Goal: Task Accomplishment & Management: Use online tool/utility

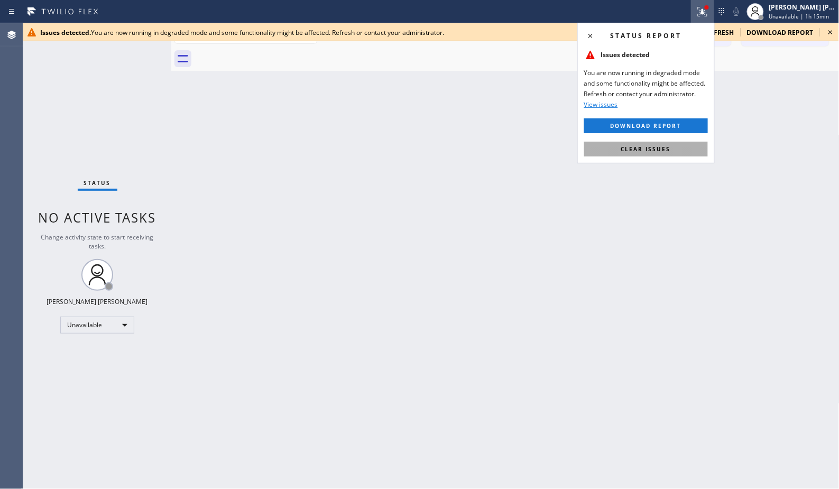
click at [682, 146] on button "Clear issues" at bounding box center [646, 149] width 124 height 15
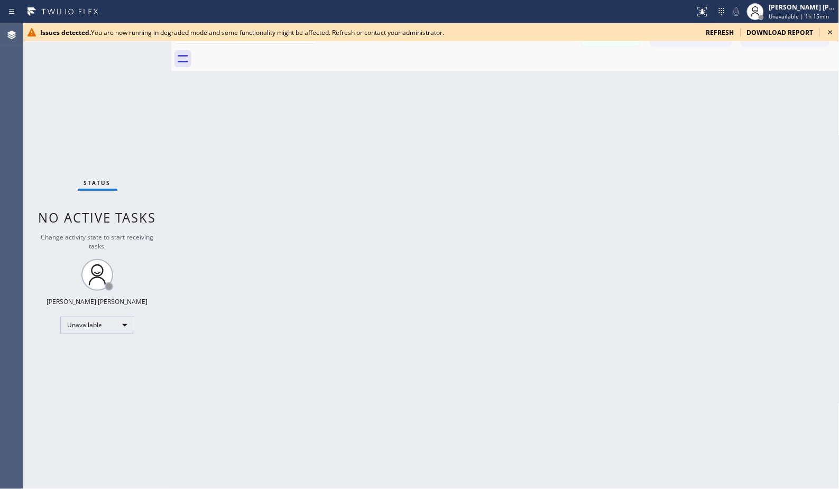
click at [730, 28] on span "refresh" at bounding box center [721, 32] width 28 height 9
click at [728, 33] on span "refresh" at bounding box center [721, 32] width 28 height 9
click at [828, 30] on icon at bounding box center [830, 32] width 13 height 13
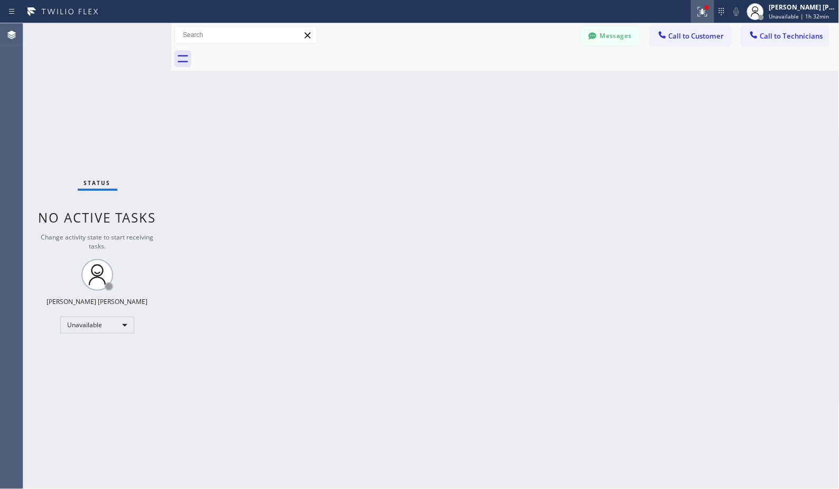
click at [711, 13] on div at bounding box center [702, 11] width 23 height 13
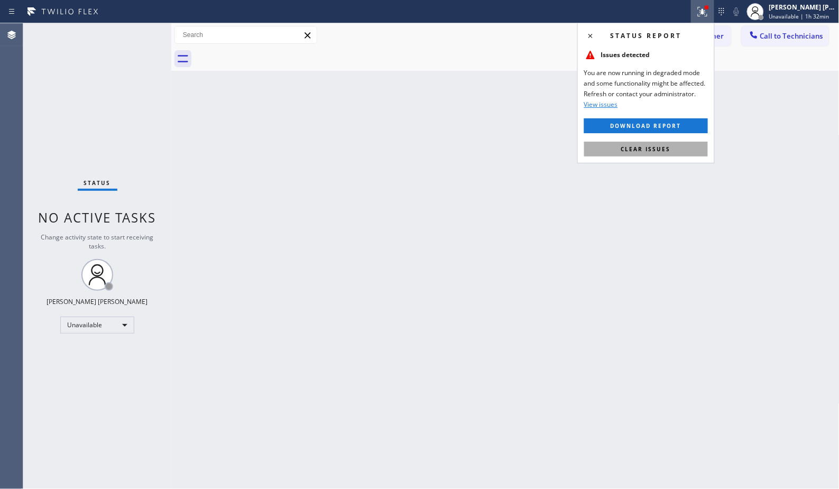
click at [694, 147] on button "Clear issues" at bounding box center [646, 149] width 124 height 15
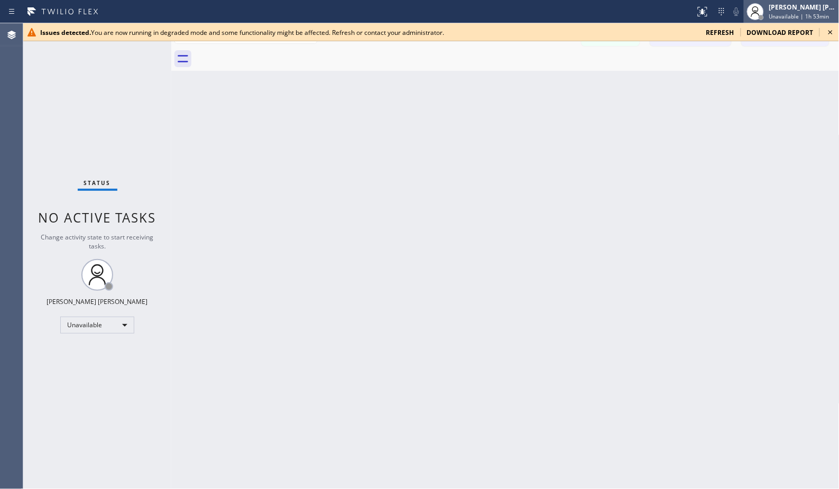
click at [804, 19] on span "Unavailable | 1h 53min" at bounding box center [799, 16] width 60 height 7
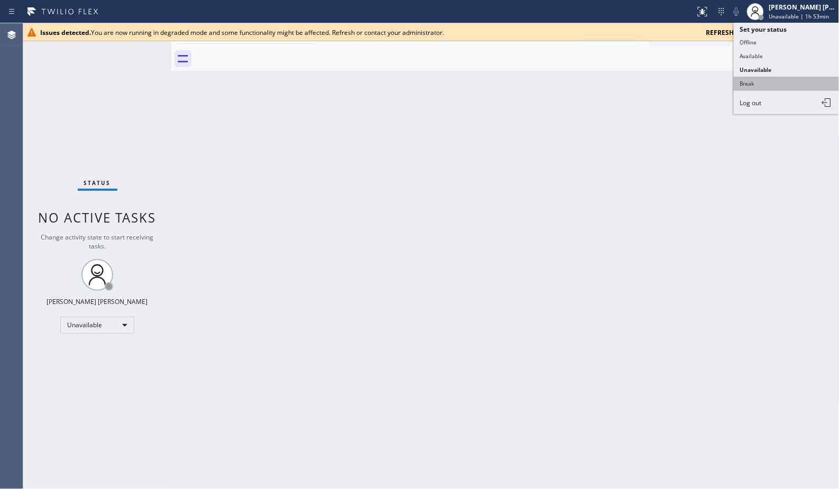
click at [799, 81] on button "Break" at bounding box center [787, 84] width 106 height 14
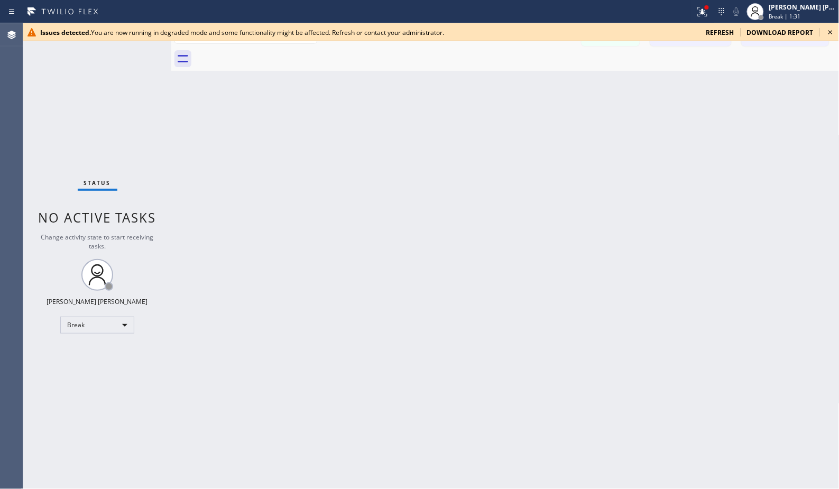
click at [775, 159] on div "Back to Dashboard Change Sender ID Customers Technicians [PERSON_NAME] [PERSON_…" at bounding box center [505, 256] width 668 height 466
click at [537, 85] on div "Back to Dashboard Change Sender ID Customers Technicians [PERSON_NAME] [PERSON_…" at bounding box center [505, 256] width 668 height 466
click at [534, 85] on div "Back to Dashboard Change Sender ID Customers Technicians [PERSON_NAME] [PERSON_…" at bounding box center [505, 256] width 668 height 466
click at [396, 76] on div "Back to Dashboard Change Sender ID Customers Technicians [PERSON_NAME] [PERSON_…" at bounding box center [505, 256] width 668 height 466
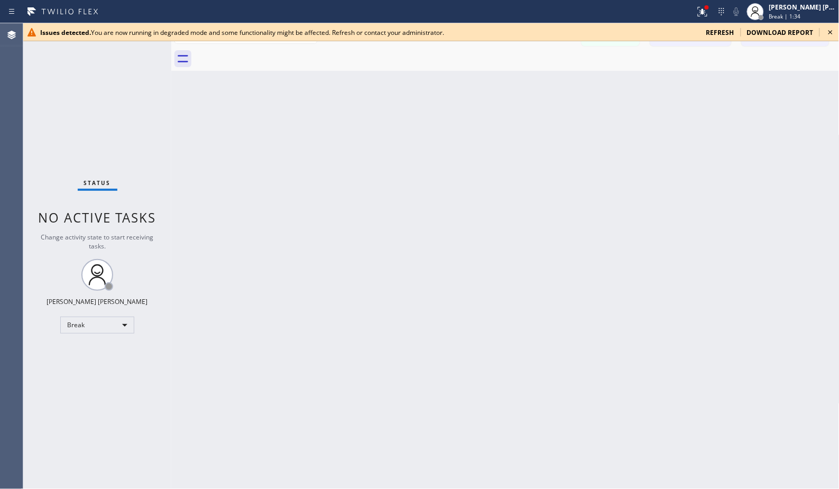
click at [396, 76] on div "Back to Dashboard Change Sender ID Customers Technicians [PERSON_NAME] [PERSON_…" at bounding box center [505, 256] width 668 height 466
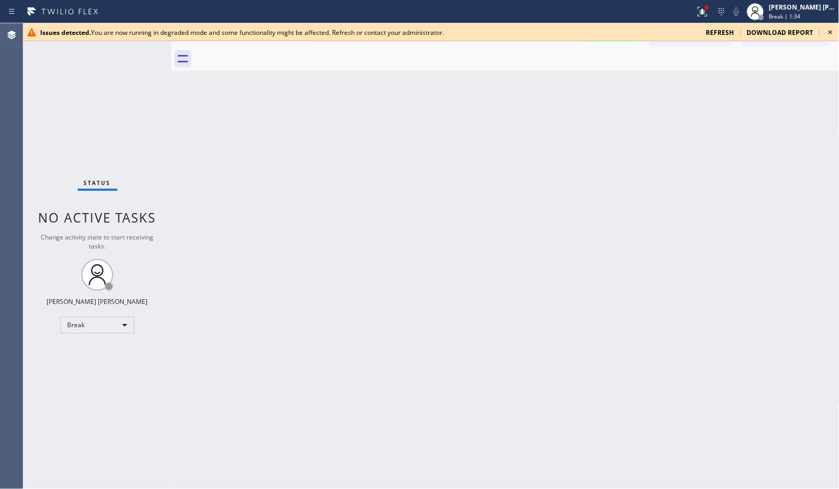
click at [396, 76] on div "Back to Dashboard Change Sender ID Customers Technicians [PERSON_NAME] [PERSON_…" at bounding box center [505, 256] width 668 height 466
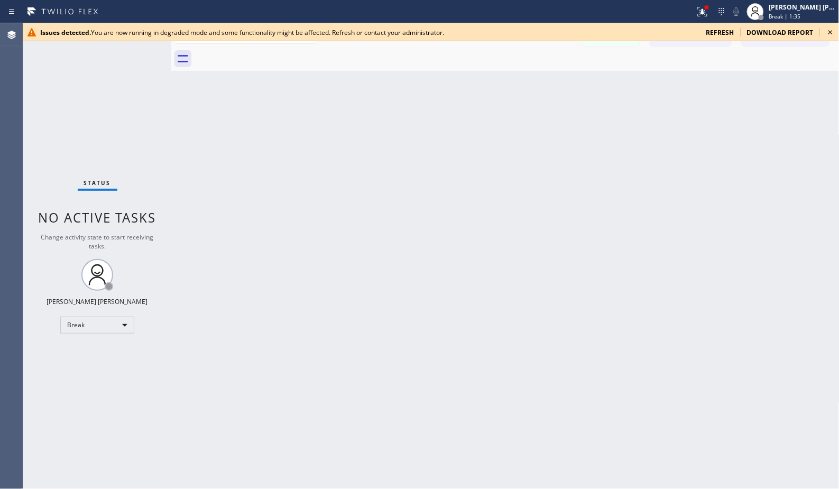
drag, startPoint x: 396, startPoint y: 76, endPoint x: 484, endPoint y: 61, distance: 89.5
click at [396, 75] on div "Back to Dashboard Change Sender ID Customers Technicians [PERSON_NAME] [PERSON_…" at bounding box center [505, 256] width 668 height 466
click at [484, 61] on div at bounding box center [517, 59] width 645 height 24
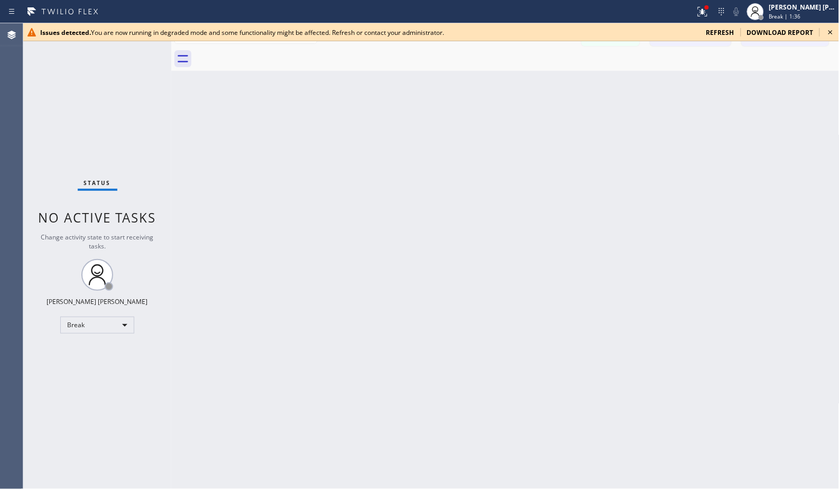
click at [484, 61] on div at bounding box center [517, 59] width 645 height 24
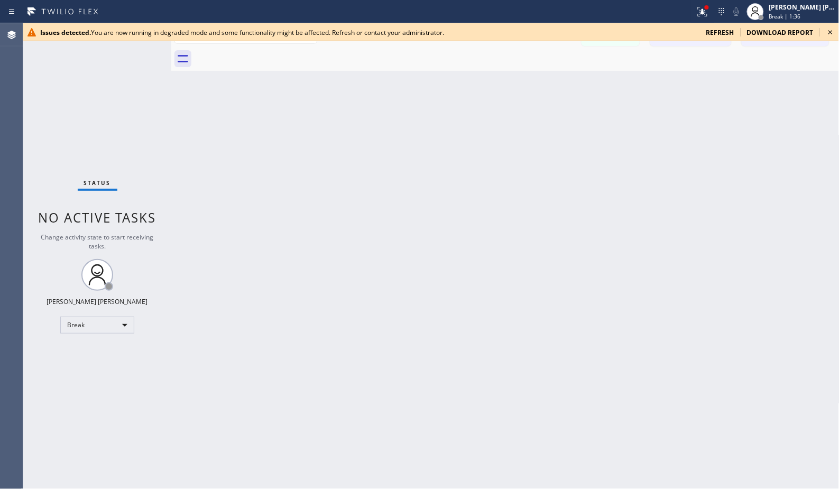
click at [484, 61] on div at bounding box center [517, 59] width 645 height 24
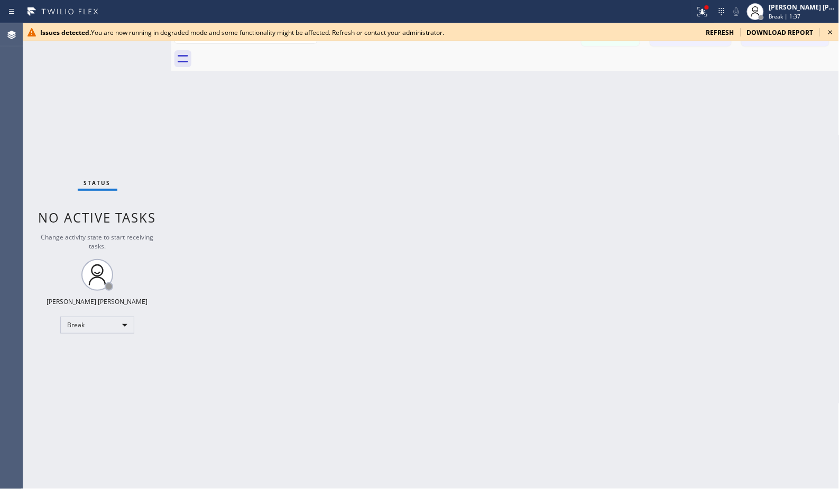
click at [483, 60] on div at bounding box center [517, 59] width 645 height 24
click at [479, 54] on div at bounding box center [517, 59] width 645 height 24
click at [467, 44] on div "Messages Call to Customer Call to Technicians Outbound call Location Search loc…" at bounding box center [505, 35] width 668 height 24
click at [476, 45] on div "Messages Call to Customer Call to Technicians Outbound call Location Search loc…" at bounding box center [505, 35] width 668 height 24
click at [514, 48] on div at bounding box center [517, 59] width 645 height 24
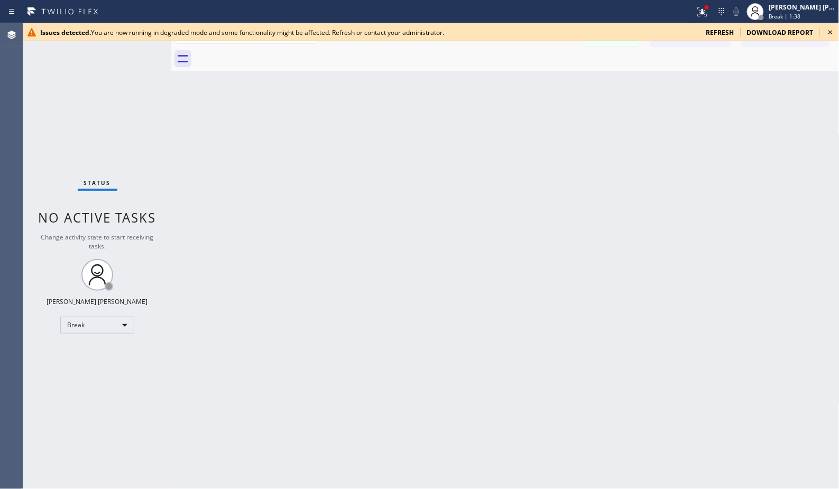
click at [570, 13] on div at bounding box center [347, 11] width 687 height 17
click at [570, 11] on div at bounding box center [347, 11] width 687 height 17
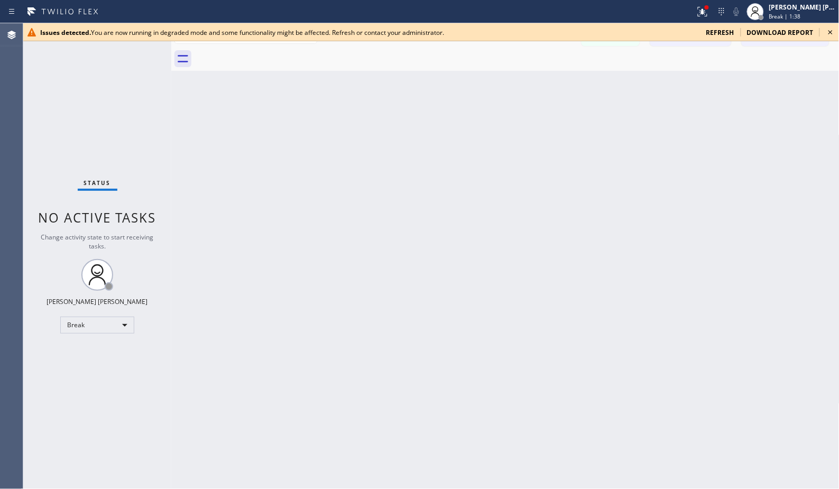
click at [570, 11] on div at bounding box center [347, 11] width 687 height 17
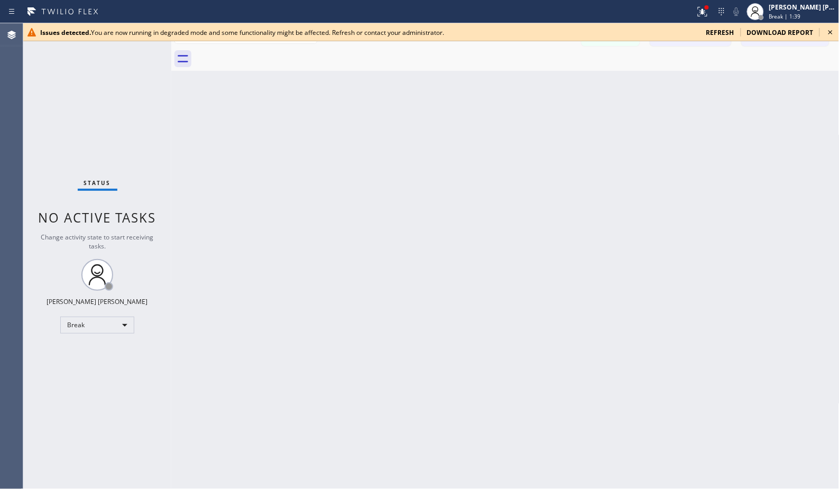
click at [570, 11] on div at bounding box center [347, 11] width 687 height 17
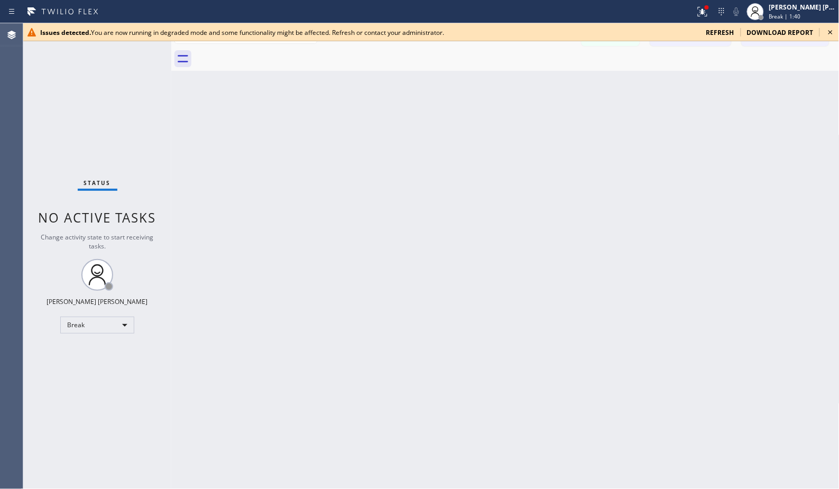
click at [570, 11] on div at bounding box center [347, 11] width 687 height 17
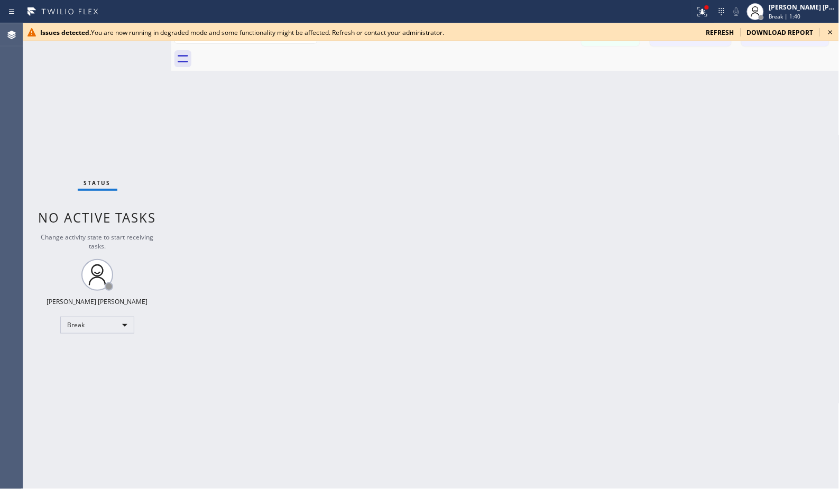
click at [570, 11] on div at bounding box center [347, 11] width 687 height 17
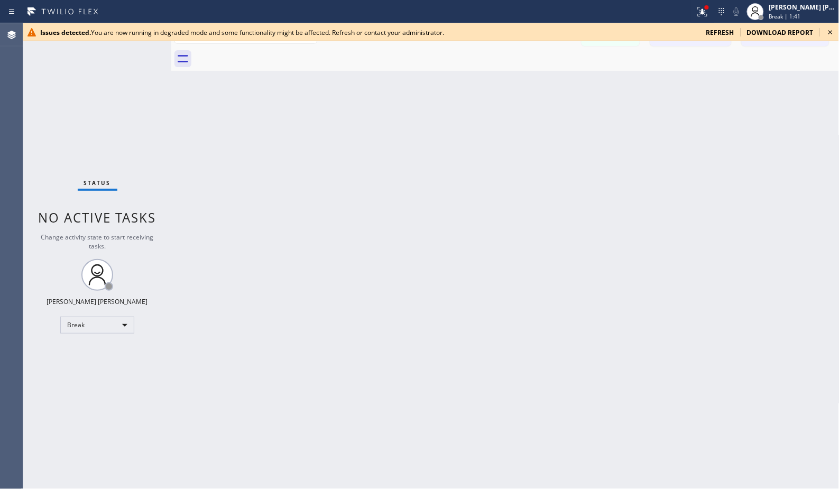
click at [570, 11] on div at bounding box center [347, 11] width 687 height 17
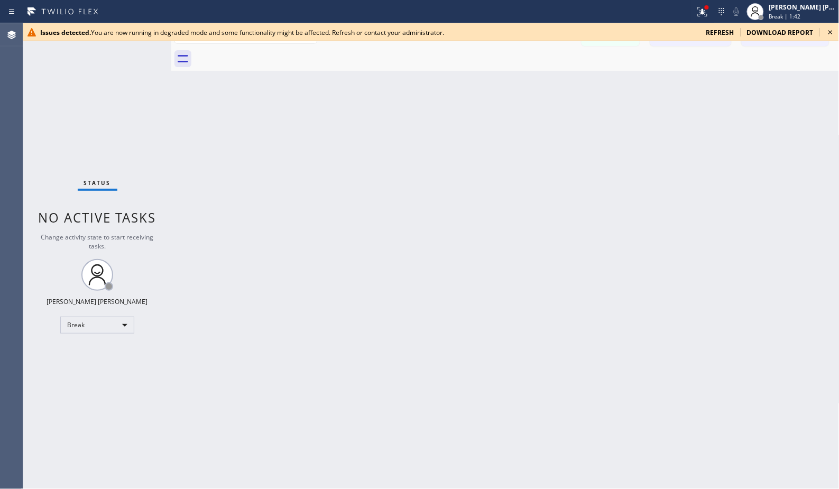
click at [570, 11] on div at bounding box center [347, 11] width 687 height 17
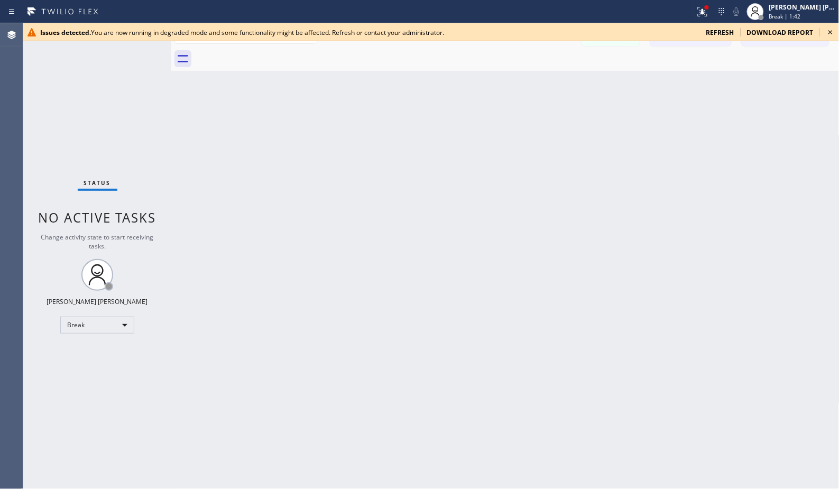
click at [570, 11] on div at bounding box center [347, 11] width 687 height 17
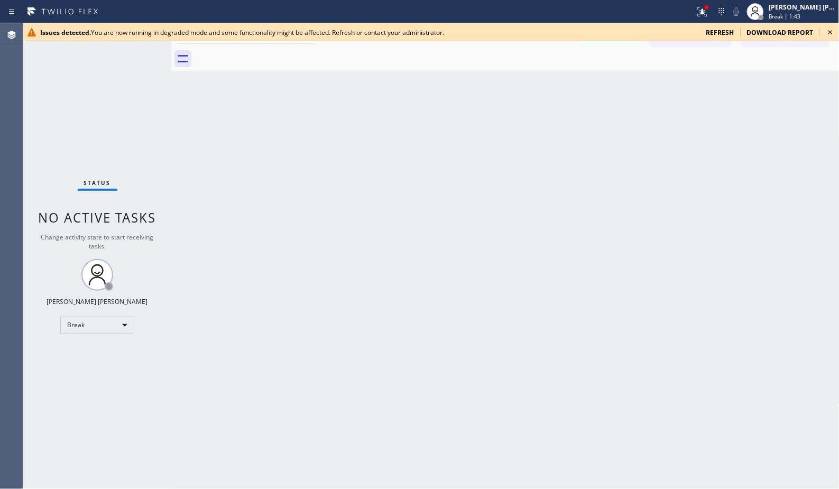
click at [570, 11] on div at bounding box center [347, 11] width 687 height 17
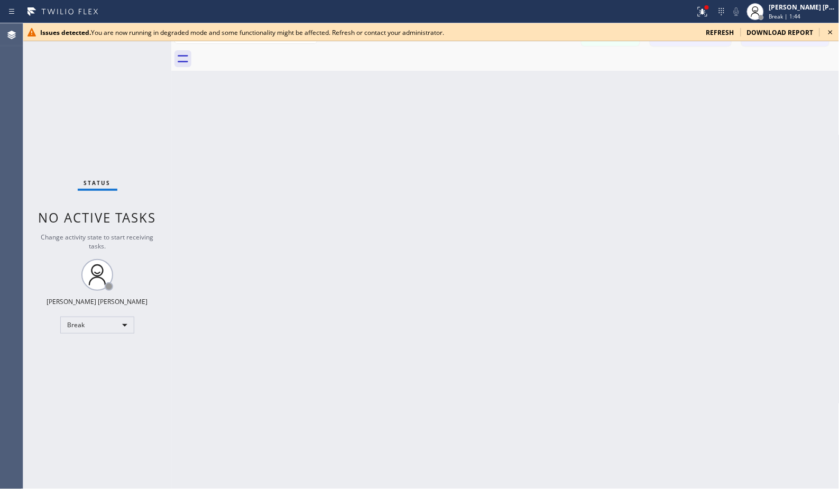
click at [570, 11] on div at bounding box center [347, 11] width 687 height 17
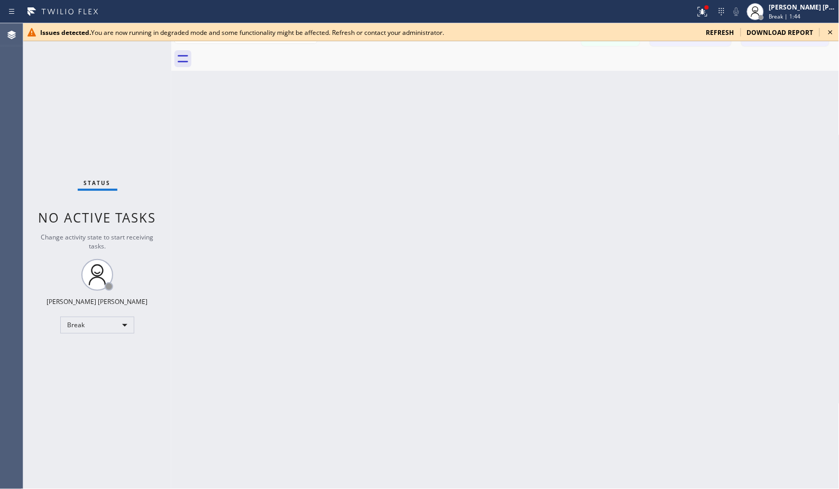
click at [570, 11] on div at bounding box center [347, 11] width 687 height 17
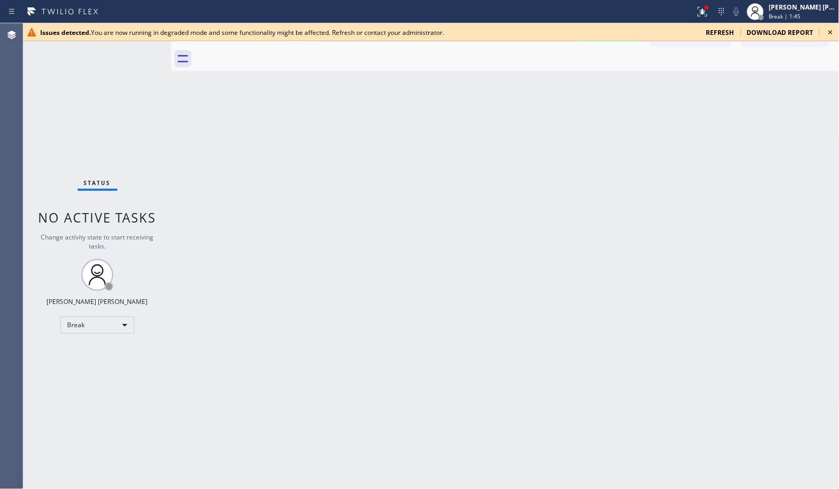
click at [570, 11] on div at bounding box center [347, 11] width 687 height 17
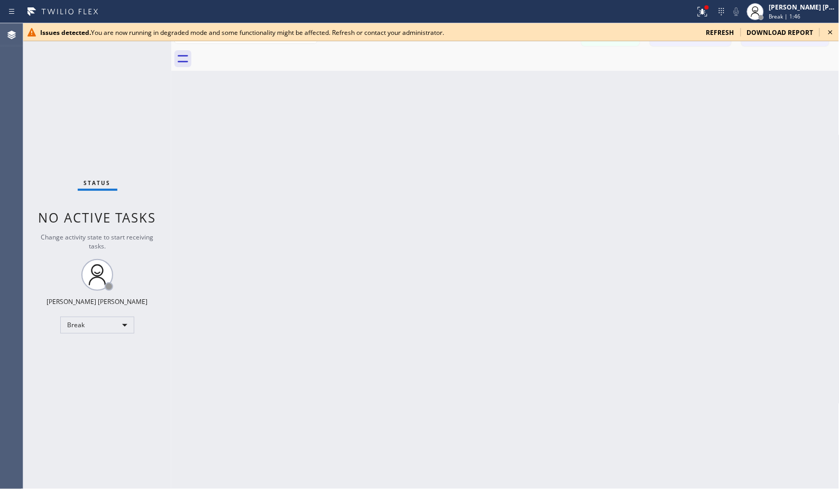
click at [570, 11] on div at bounding box center [347, 11] width 687 height 17
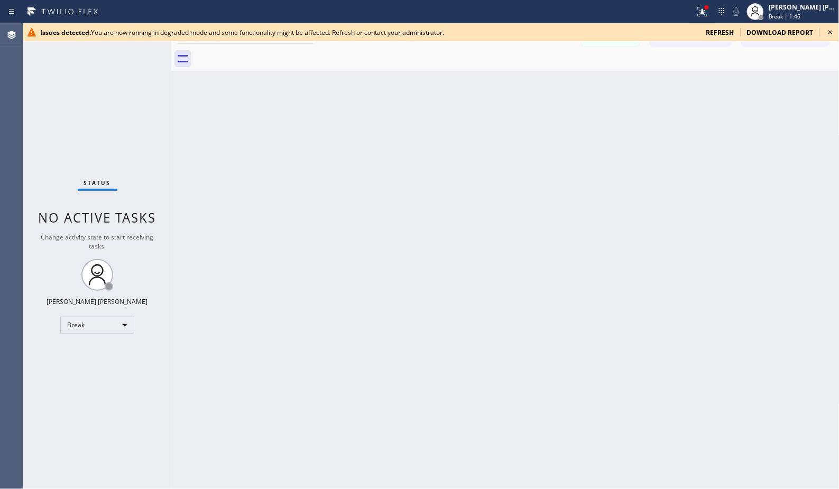
click at [570, 11] on div at bounding box center [347, 11] width 687 height 17
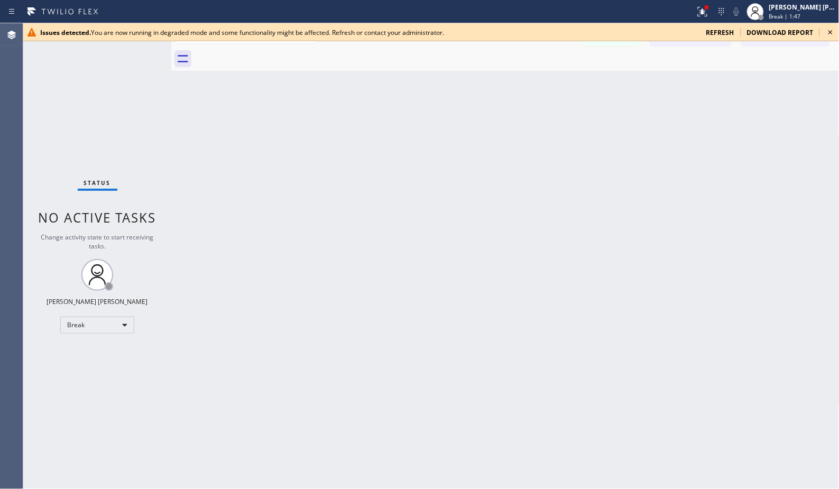
click at [570, 11] on div at bounding box center [347, 11] width 687 height 17
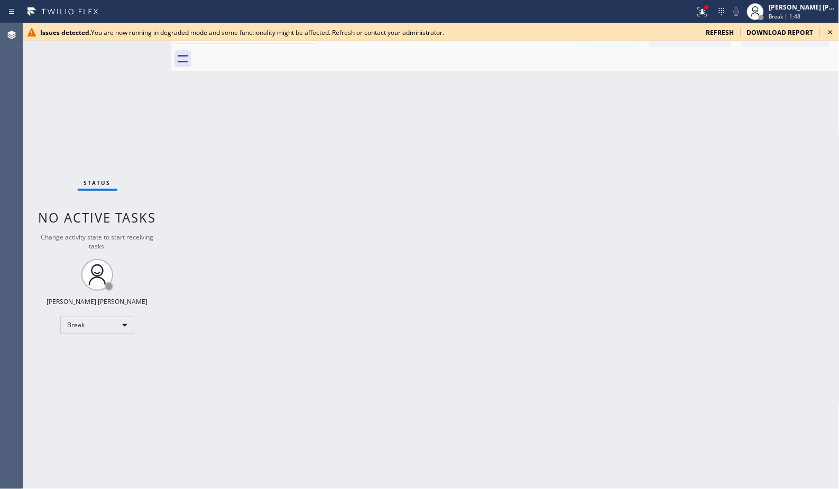
click at [570, 11] on div at bounding box center [347, 11] width 687 height 17
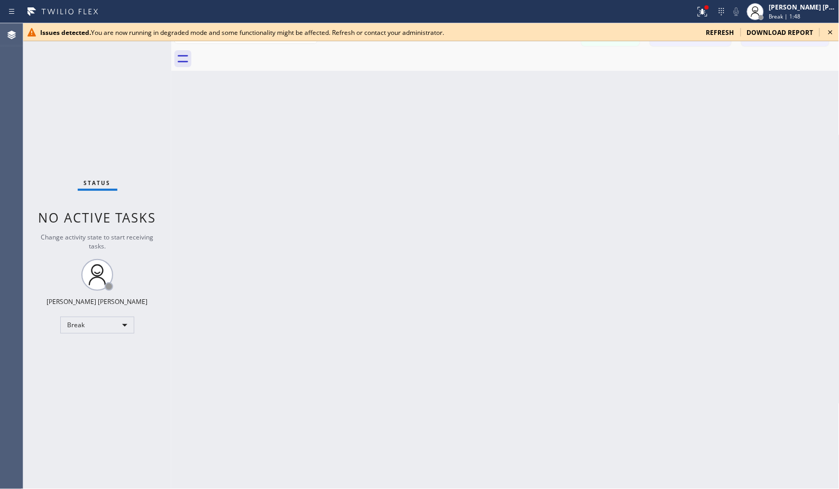
click at [570, 11] on div at bounding box center [347, 11] width 687 height 17
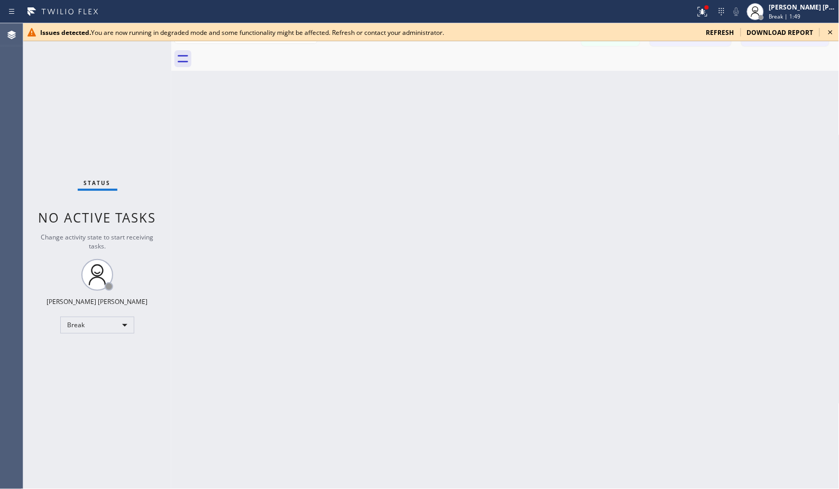
click at [570, 11] on div at bounding box center [347, 11] width 687 height 17
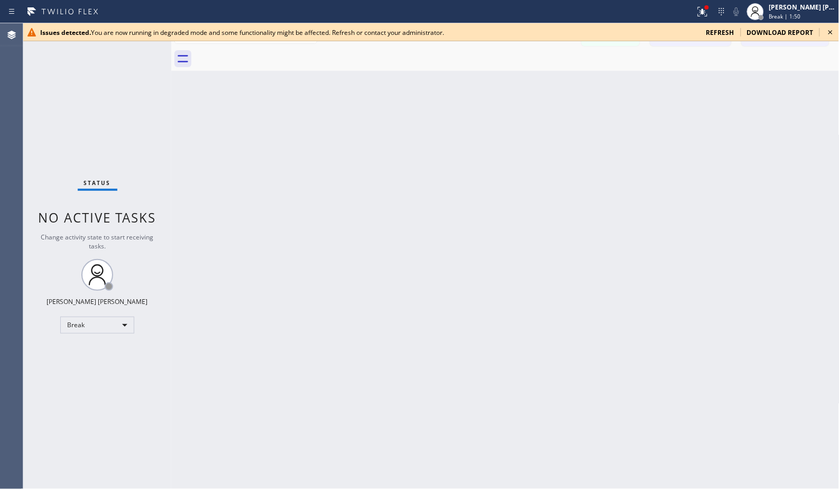
click at [570, 11] on div at bounding box center [347, 11] width 687 height 17
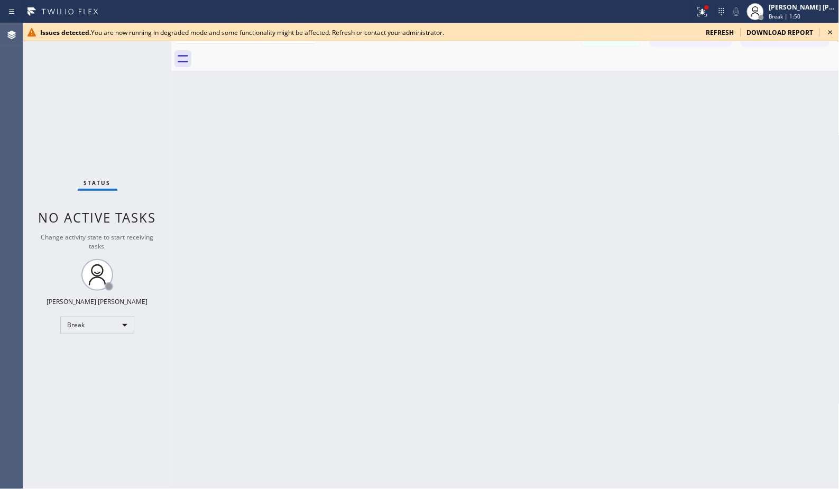
click at [570, 10] on div at bounding box center [347, 11] width 687 height 17
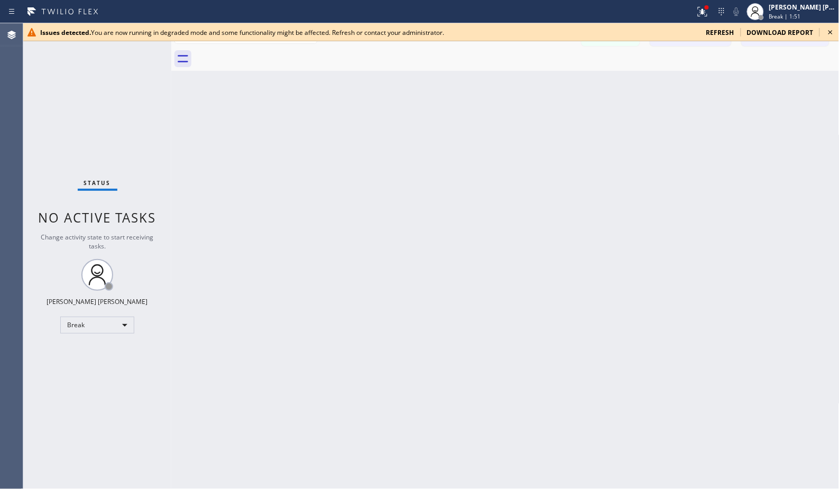
click at [570, 10] on div at bounding box center [347, 11] width 687 height 17
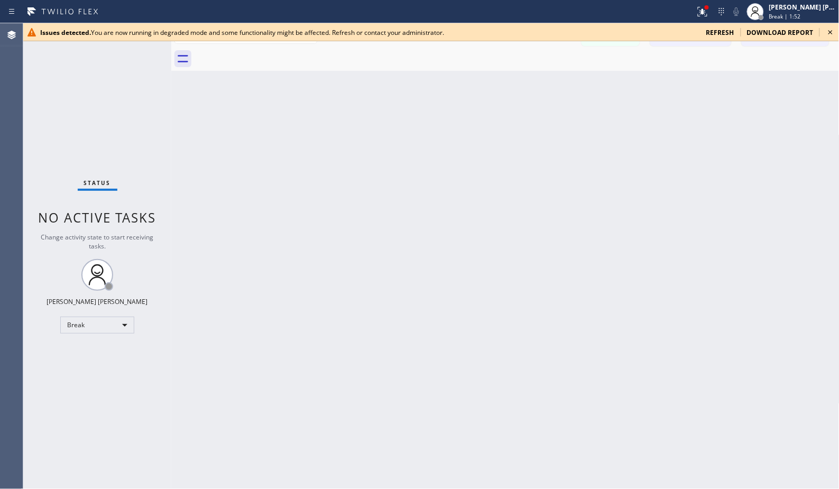
click at [570, 10] on div at bounding box center [347, 11] width 687 height 17
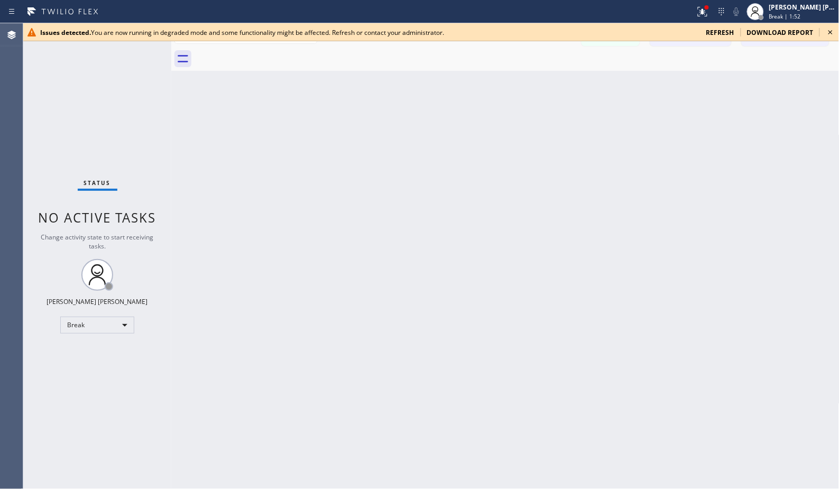
click at [570, 10] on div at bounding box center [347, 11] width 687 height 17
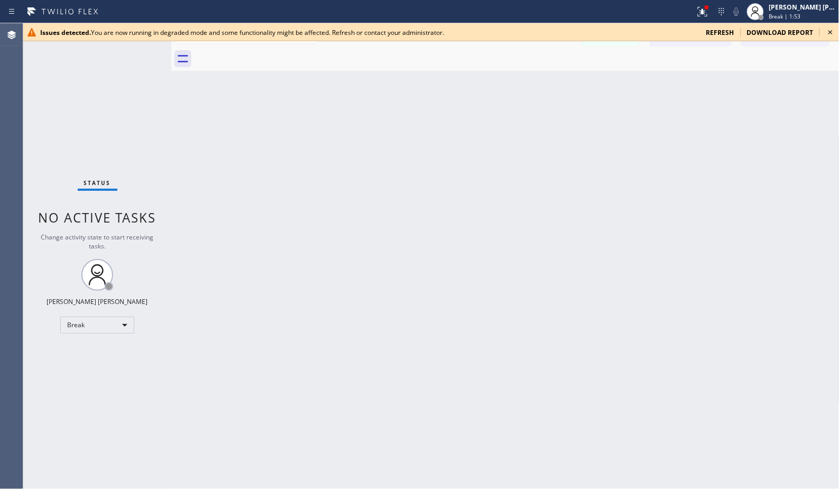
click at [570, 10] on div at bounding box center [347, 11] width 687 height 17
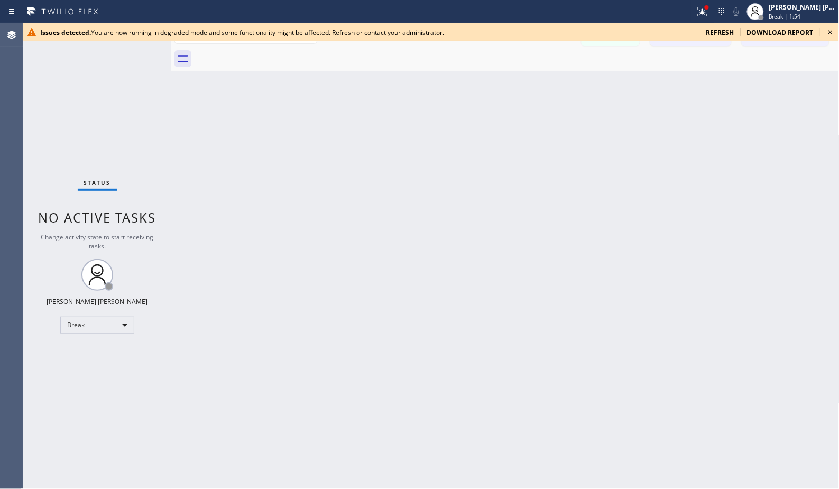
click at [570, 10] on div at bounding box center [347, 11] width 687 height 17
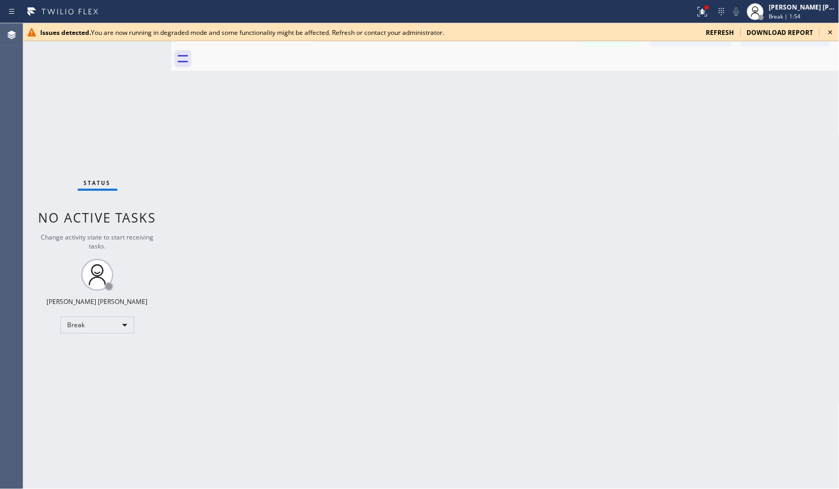
click at [570, 10] on div at bounding box center [347, 11] width 687 height 17
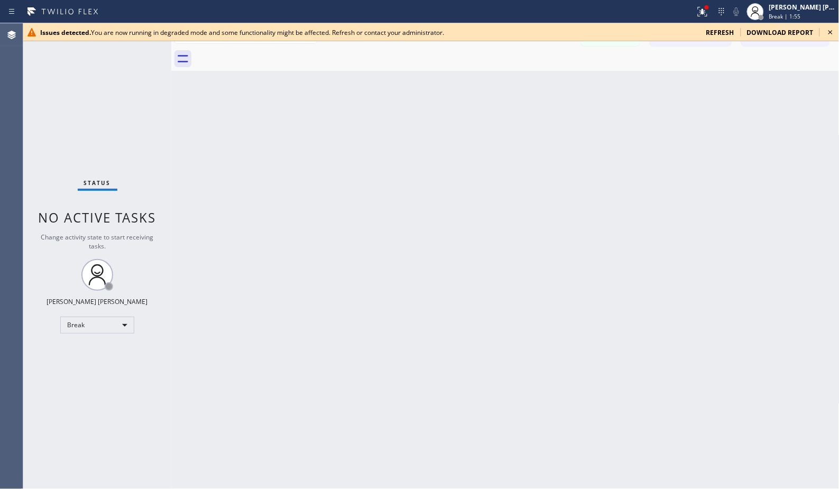
click at [570, 10] on div at bounding box center [347, 11] width 687 height 17
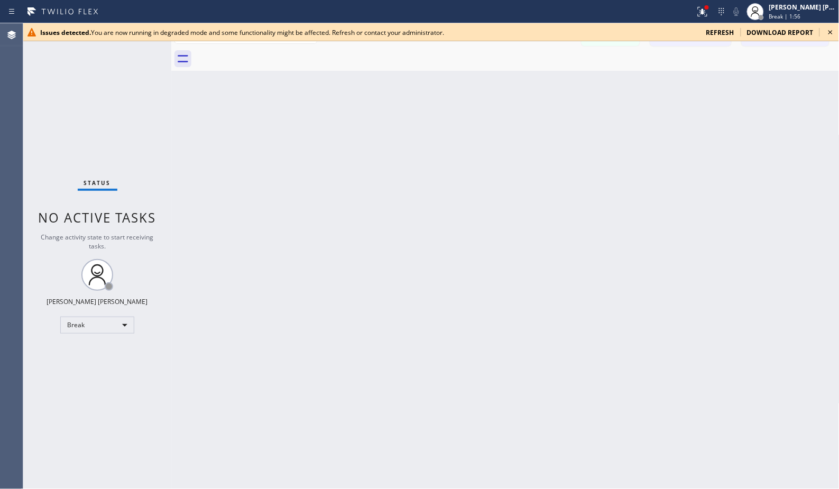
click at [570, 10] on div at bounding box center [347, 11] width 687 height 17
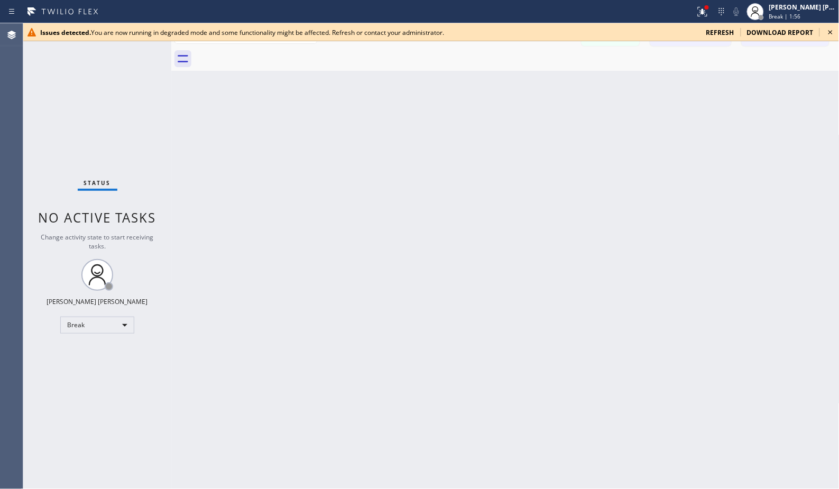
click at [570, 10] on div at bounding box center [347, 11] width 687 height 17
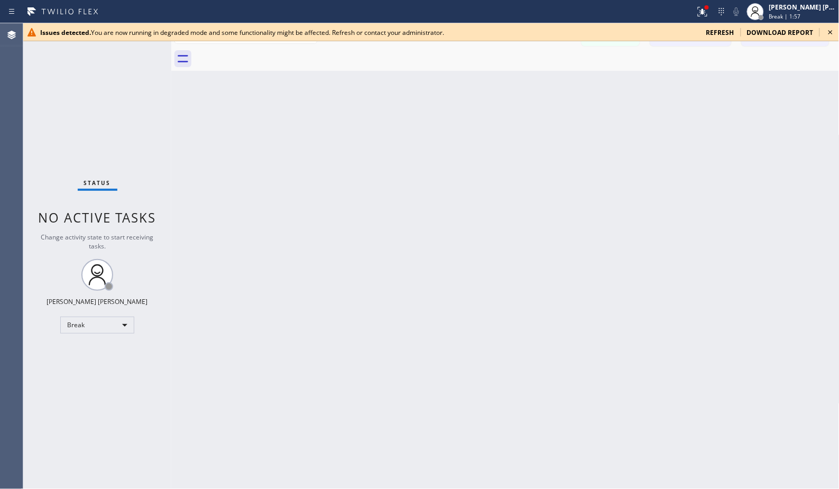
click at [570, 10] on div at bounding box center [347, 11] width 687 height 17
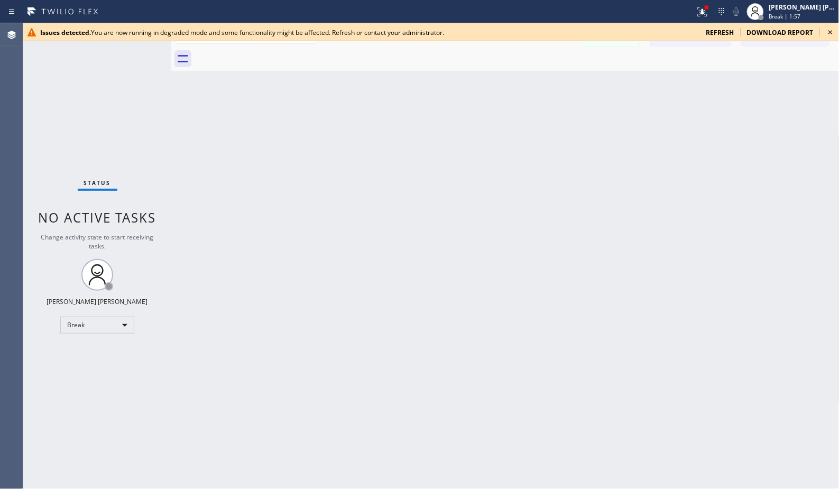
click at [570, 10] on div at bounding box center [347, 11] width 687 height 17
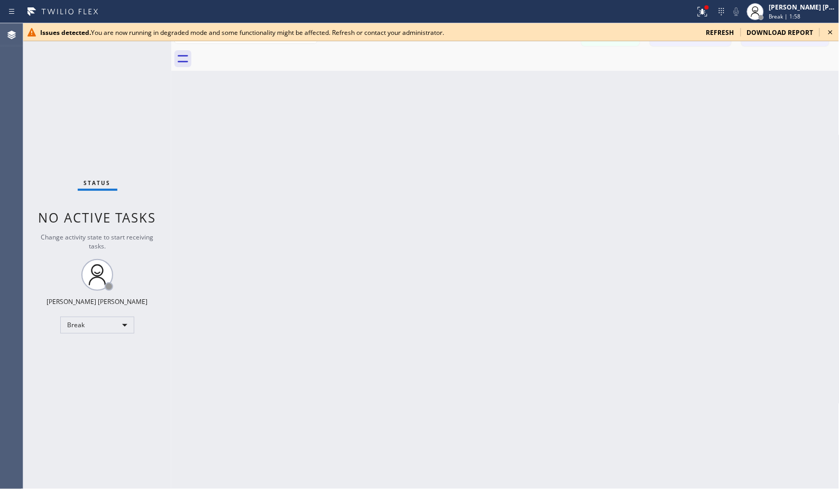
click at [570, 10] on div at bounding box center [347, 11] width 687 height 17
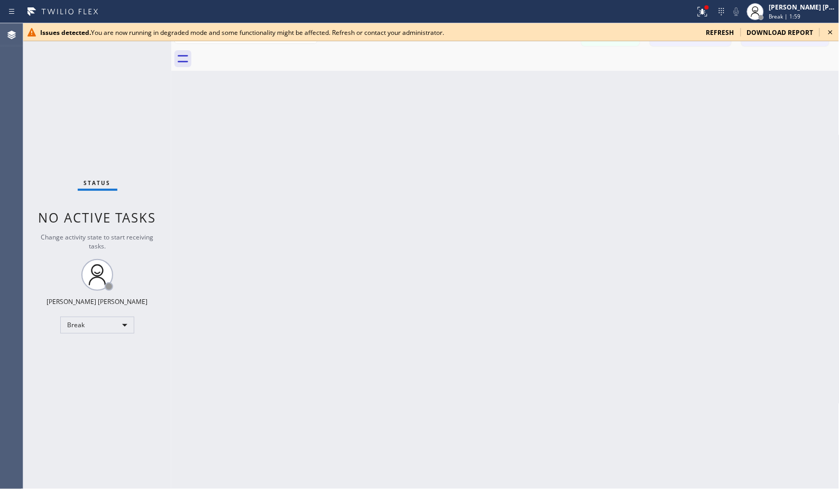
click at [570, 10] on div at bounding box center [347, 11] width 687 height 17
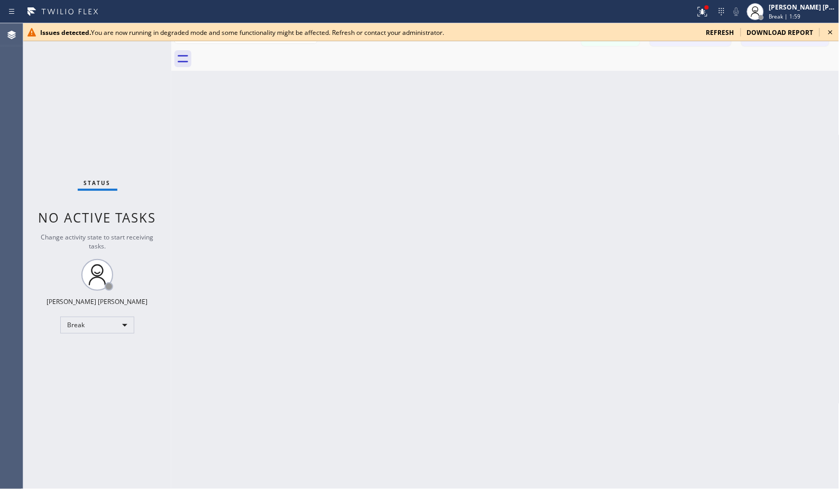
click at [570, 10] on div at bounding box center [347, 11] width 687 height 17
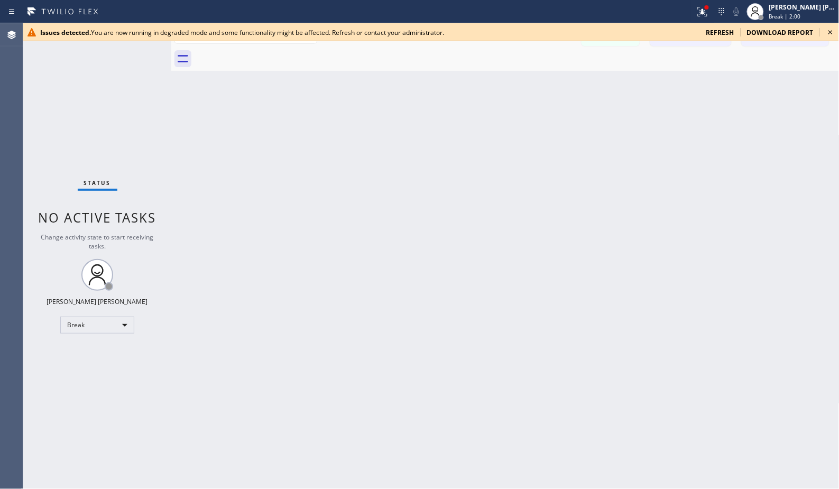
click at [570, 10] on div at bounding box center [347, 11] width 687 height 17
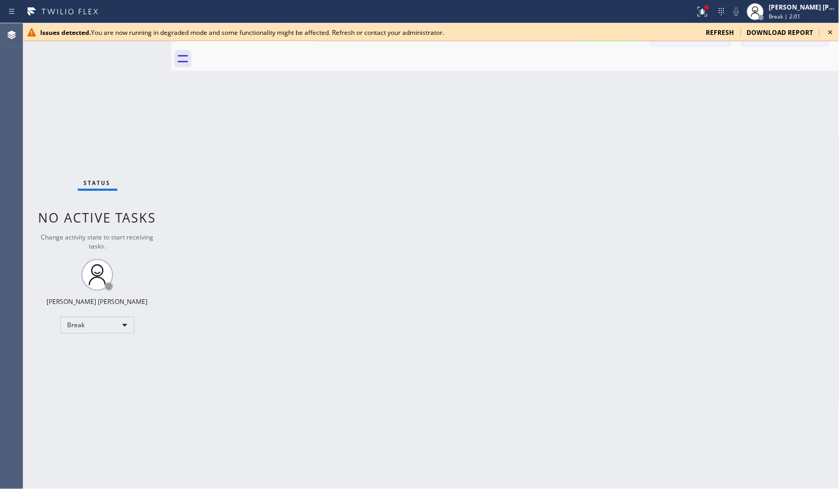
click at [570, 10] on div at bounding box center [347, 11] width 687 height 17
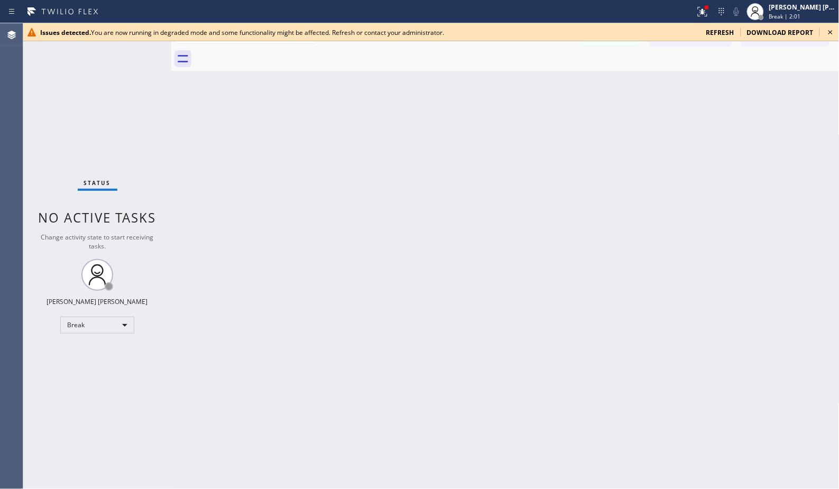
click at [570, 10] on div at bounding box center [347, 11] width 687 height 17
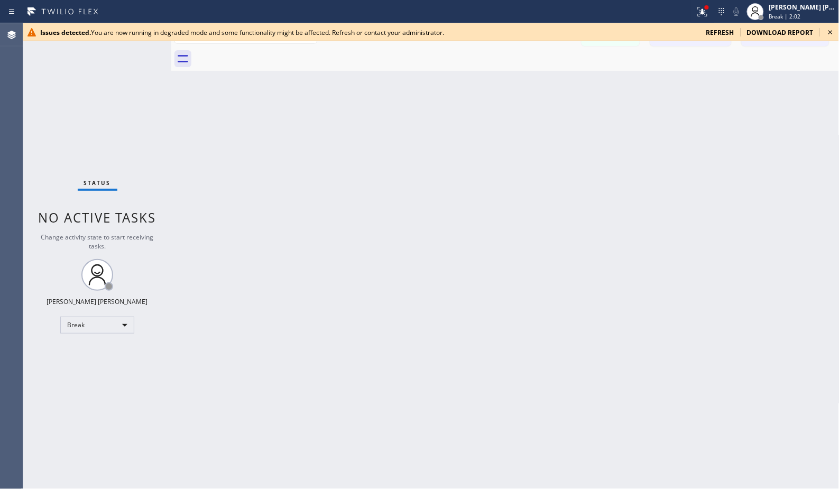
click at [570, 10] on div at bounding box center [347, 11] width 687 height 17
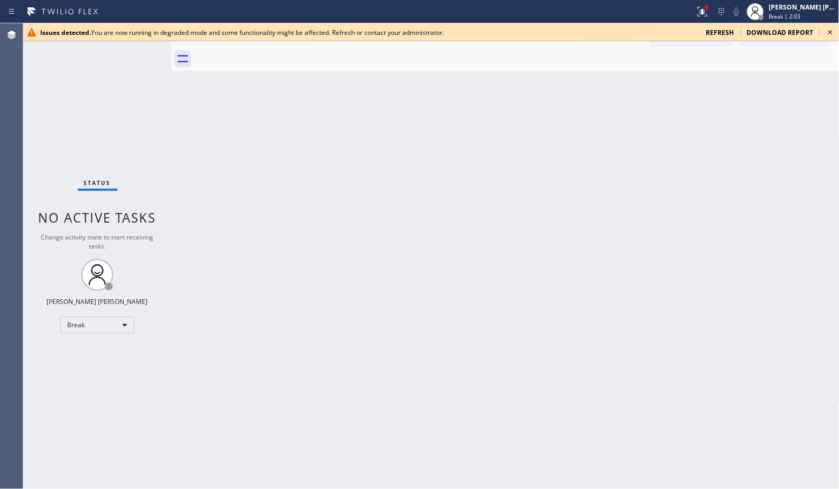
click at [570, 10] on div at bounding box center [347, 11] width 687 height 17
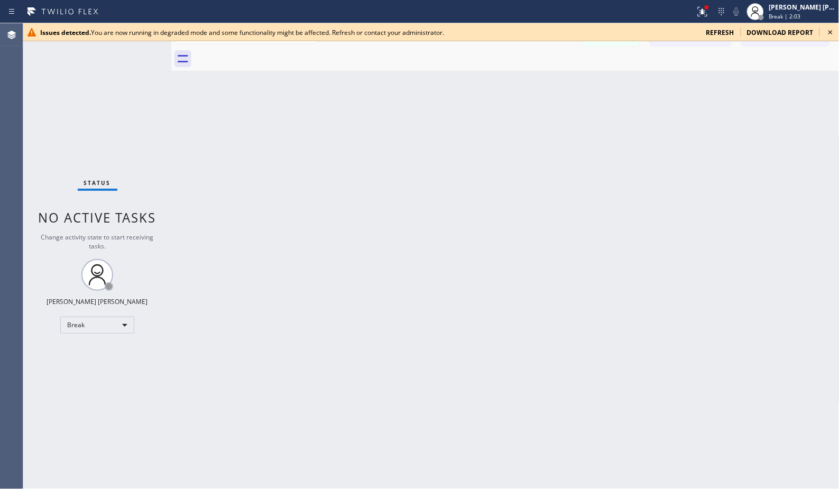
click at [570, 10] on div at bounding box center [347, 11] width 687 height 17
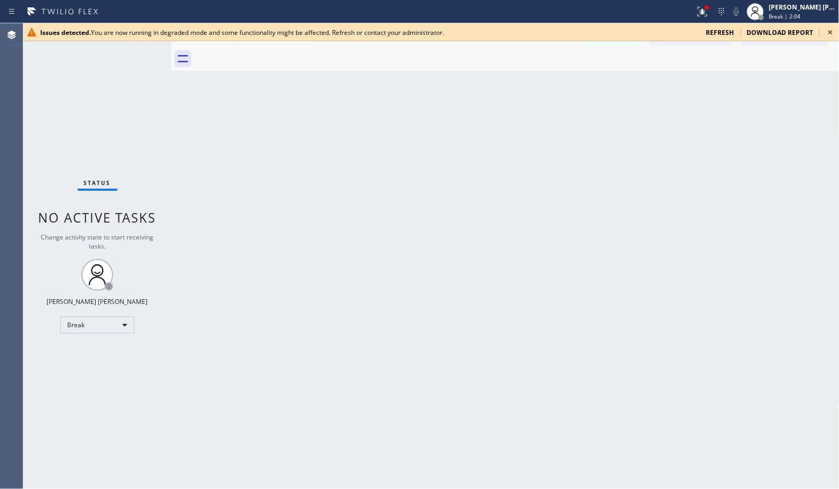
click at [570, 10] on div at bounding box center [347, 11] width 687 height 17
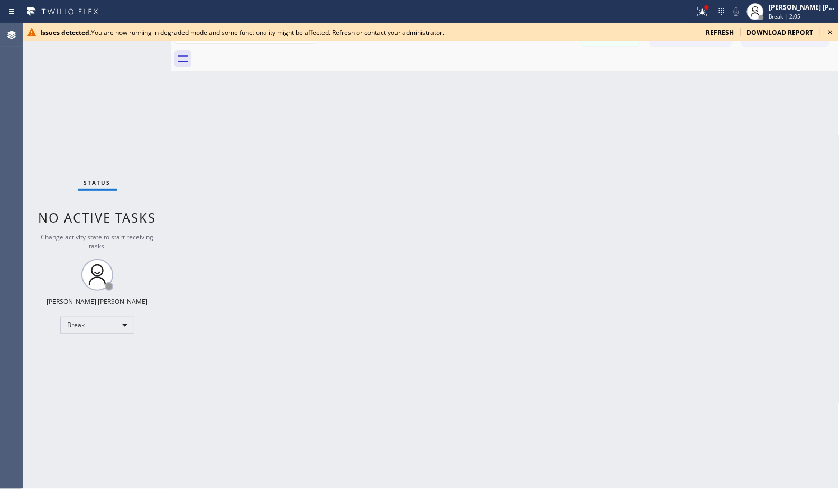
click at [570, 10] on div at bounding box center [347, 11] width 687 height 17
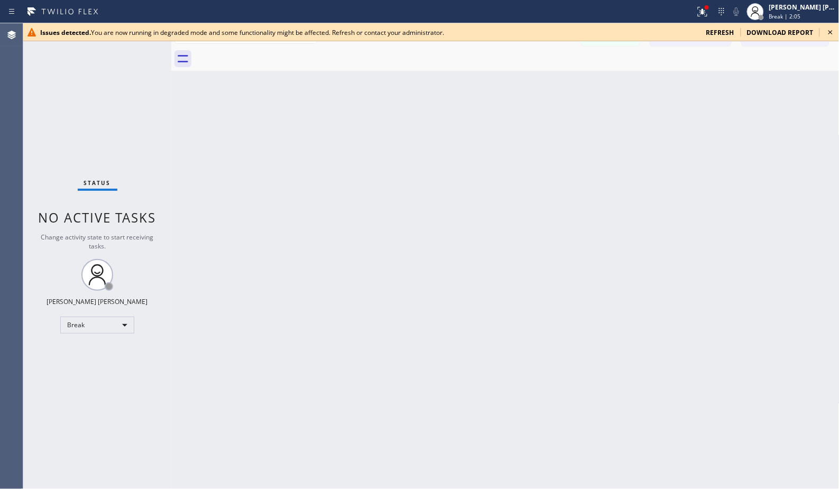
click at [570, 10] on div at bounding box center [347, 11] width 687 height 17
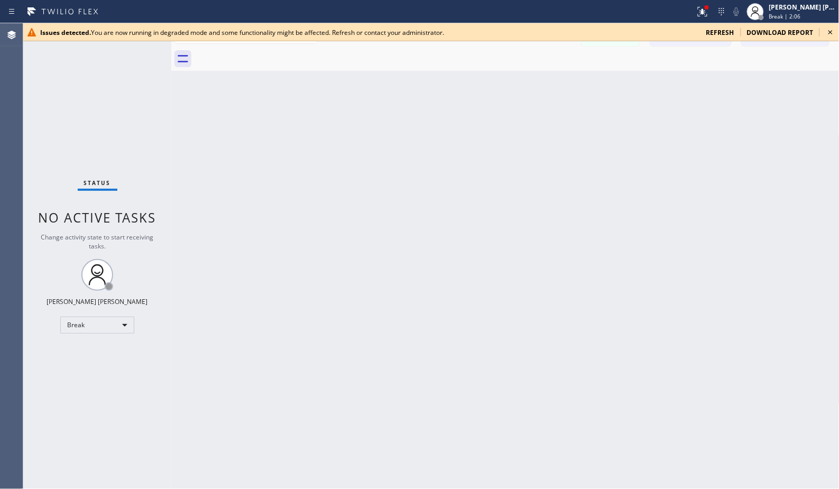
click at [570, 10] on div at bounding box center [347, 11] width 687 height 17
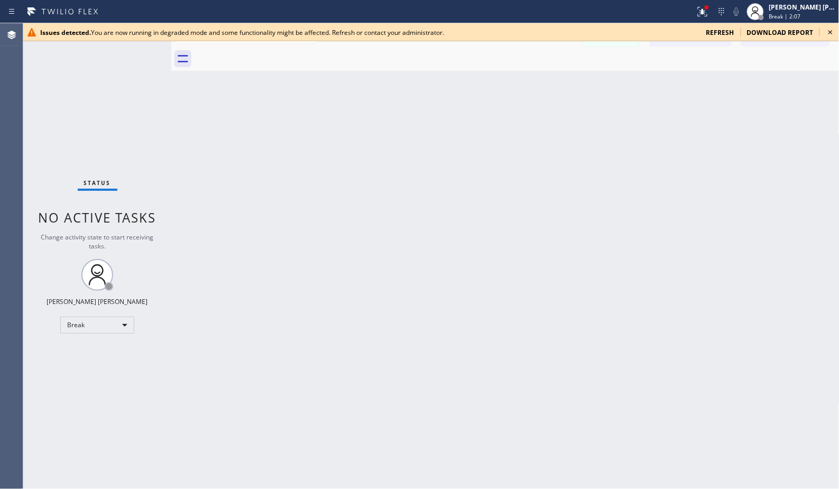
click at [570, 10] on div at bounding box center [347, 11] width 687 height 17
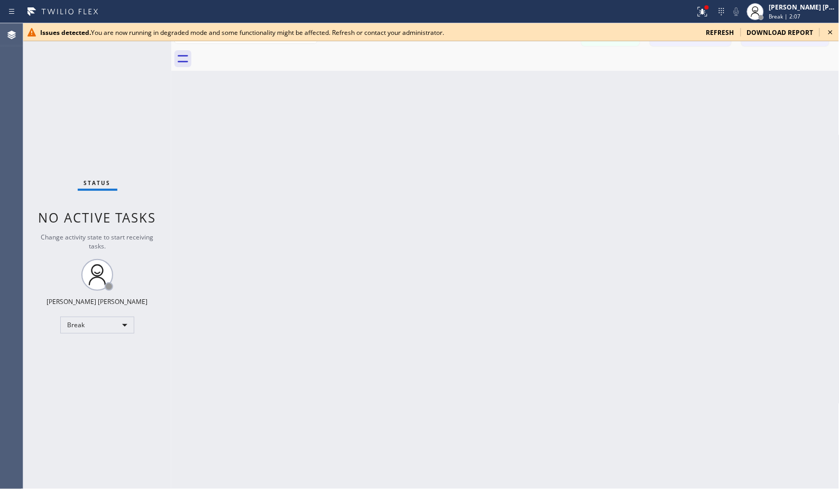
click at [570, 10] on div at bounding box center [347, 11] width 687 height 17
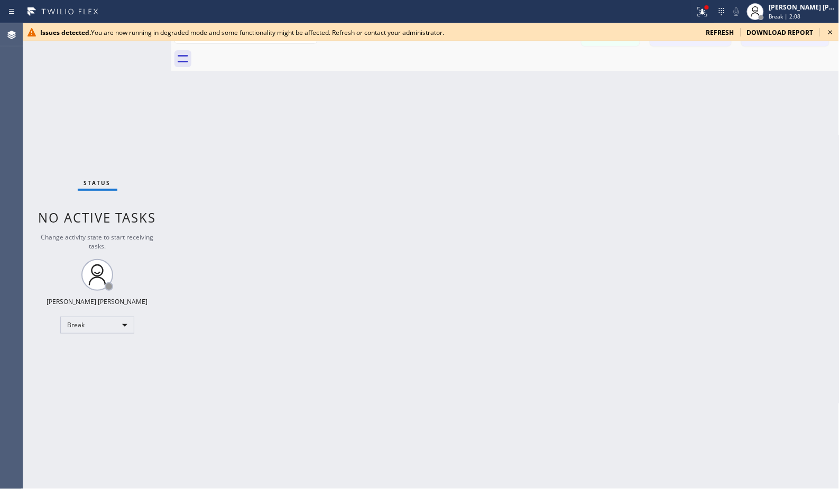
click at [570, 10] on div at bounding box center [347, 11] width 687 height 17
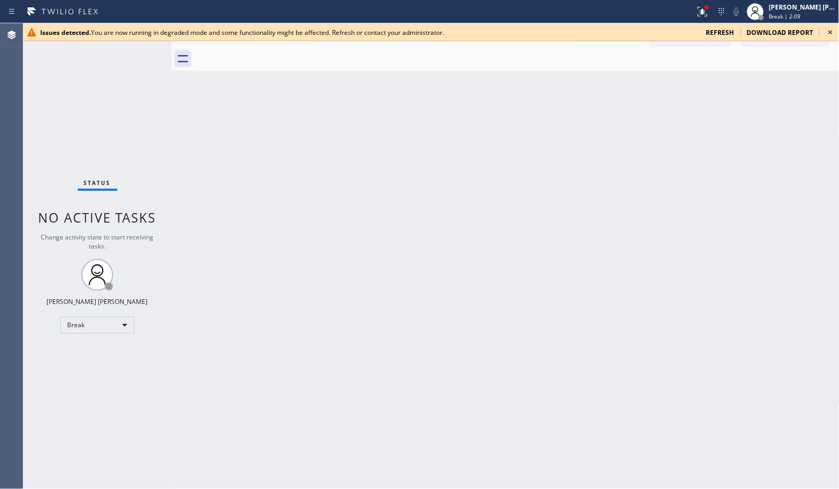
click at [570, 10] on div at bounding box center [347, 11] width 687 height 17
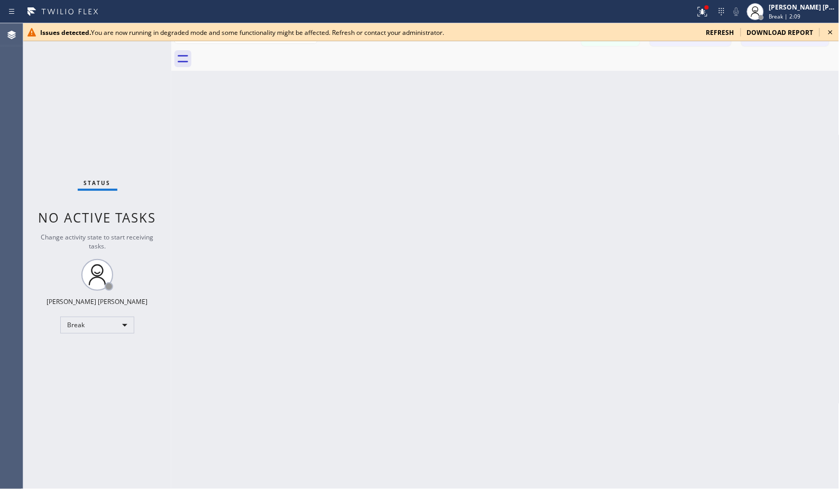
click at [570, 10] on div at bounding box center [347, 11] width 687 height 17
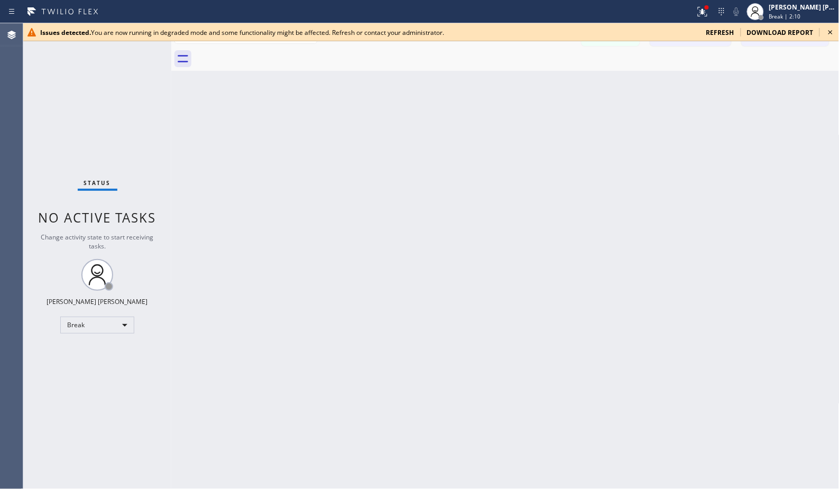
click at [570, 10] on div at bounding box center [347, 11] width 687 height 17
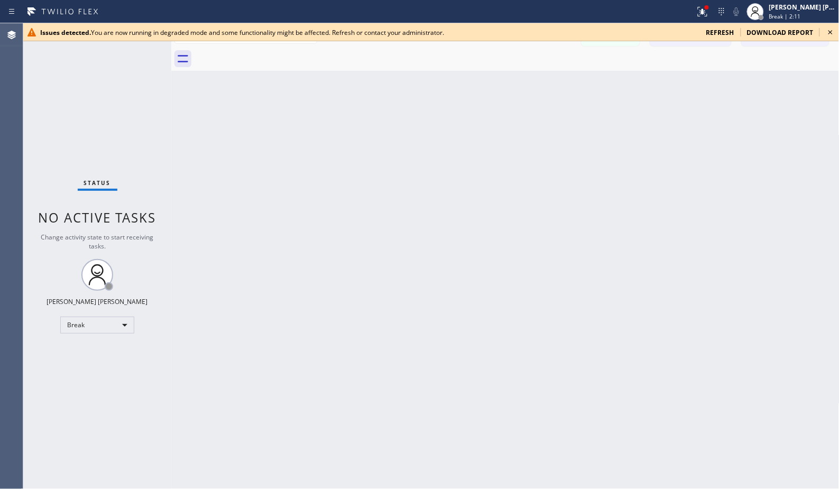
click at [570, 10] on div at bounding box center [347, 11] width 687 height 17
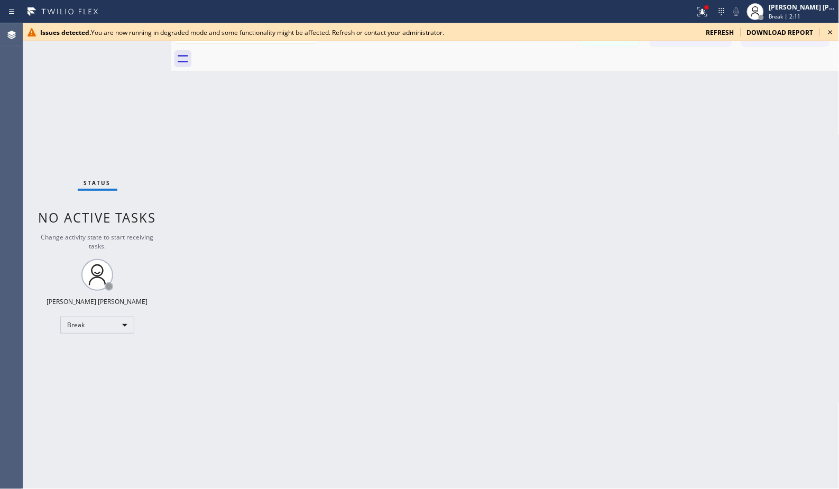
click at [570, 10] on div at bounding box center [347, 11] width 687 height 17
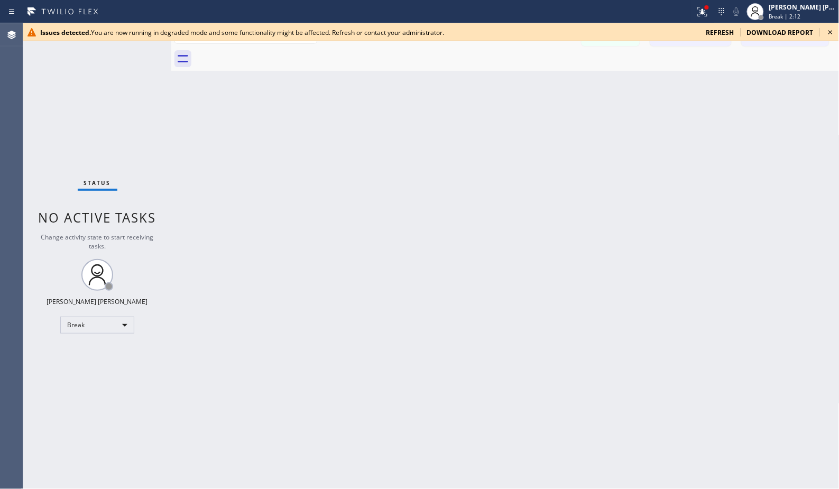
click at [570, 10] on div at bounding box center [347, 11] width 687 height 17
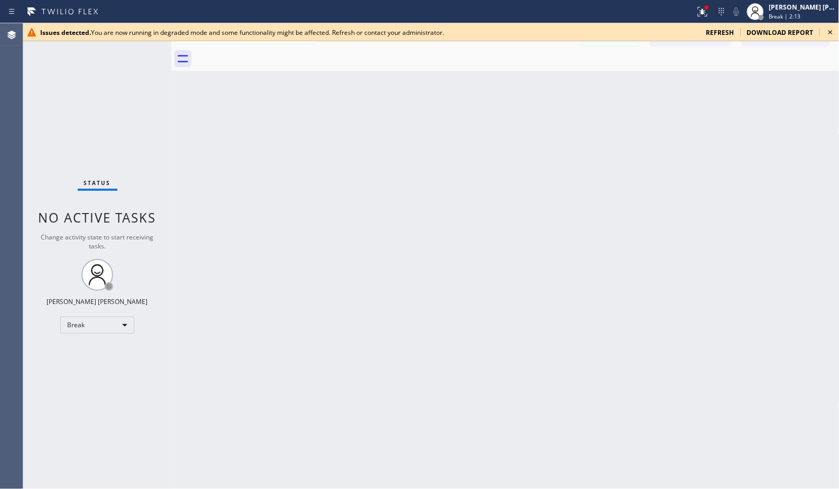
click at [570, 10] on div at bounding box center [347, 11] width 687 height 17
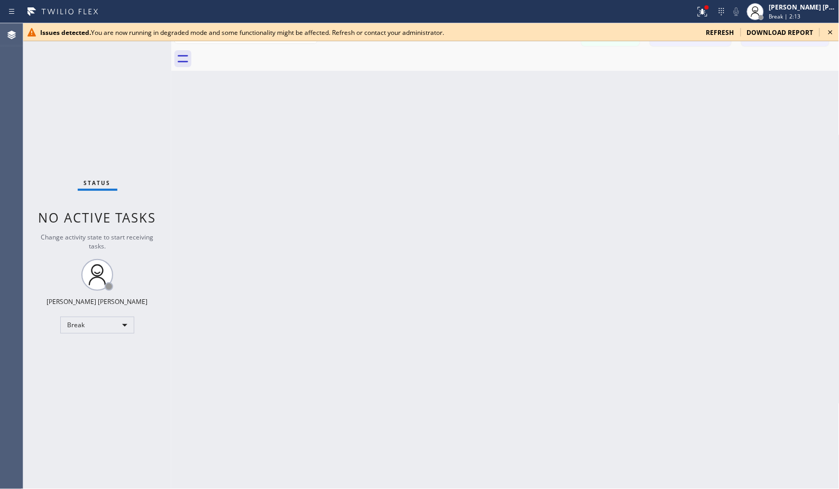
click at [570, 10] on div at bounding box center [347, 11] width 687 height 17
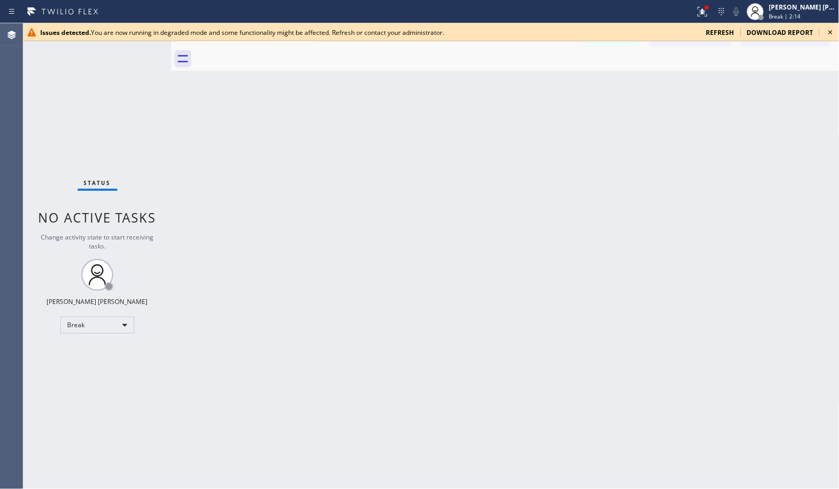
click at [570, 10] on div at bounding box center [347, 11] width 687 height 17
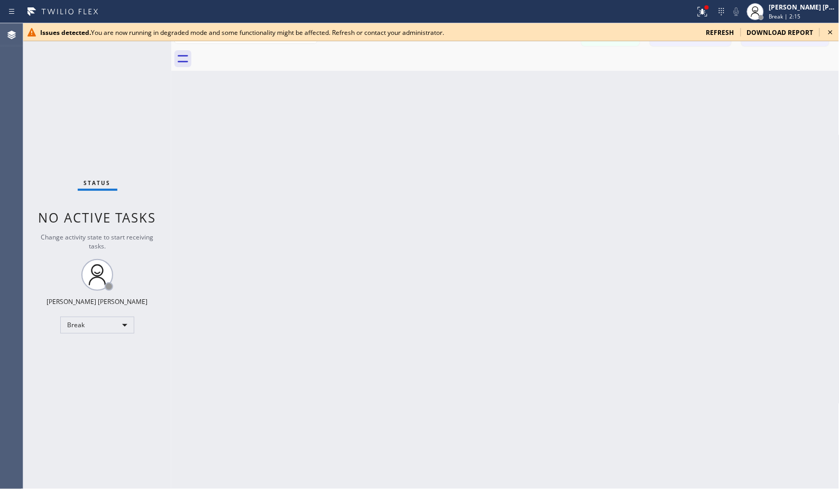
click at [570, 10] on div at bounding box center [347, 11] width 687 height 17
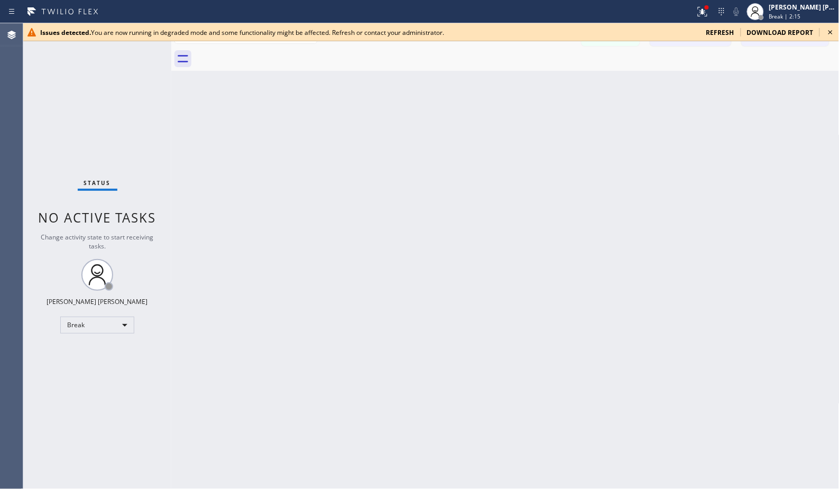
click at [570, 10] on div at bounding box center [347, 11] width 687 height 17
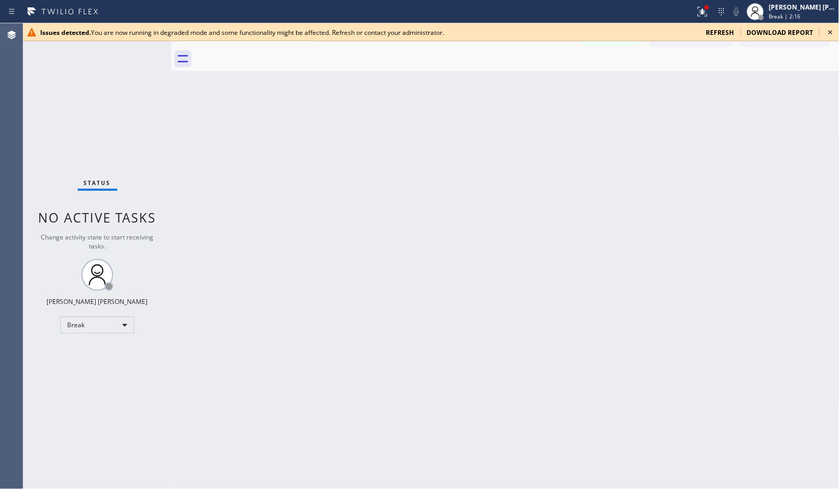
click at [570, 10] on div at bounding box center [347, 11] width 687 height 17
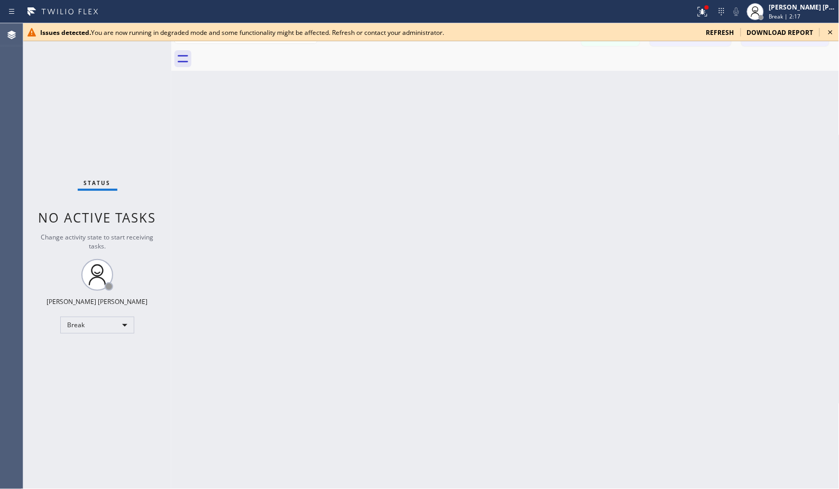
click at [570, 10] on div at bounding box center [347, 11] width 687 height 17
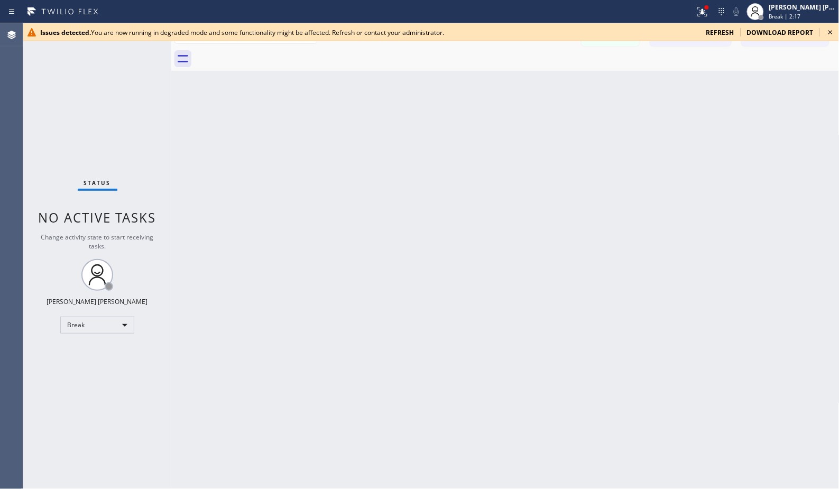
click at [570, 10] on div at bounding box center [347, 11] width 687 height 17
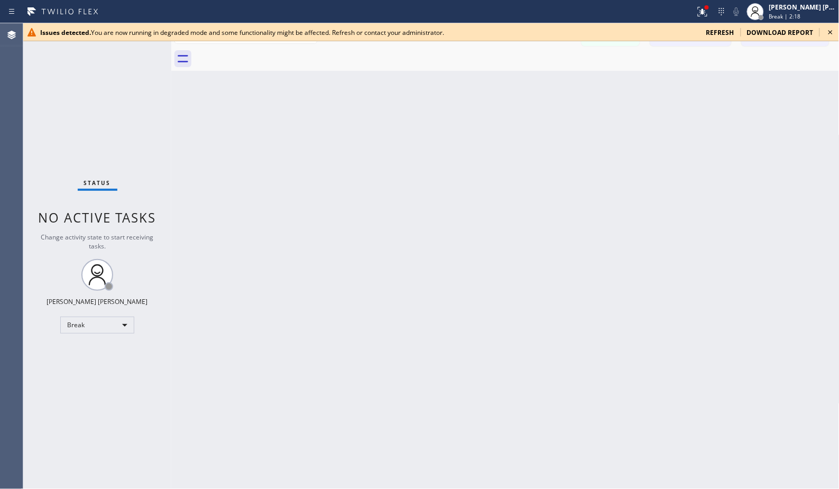
click at [570, 10] on div at bounding box center [347, 11] width 687 height 17
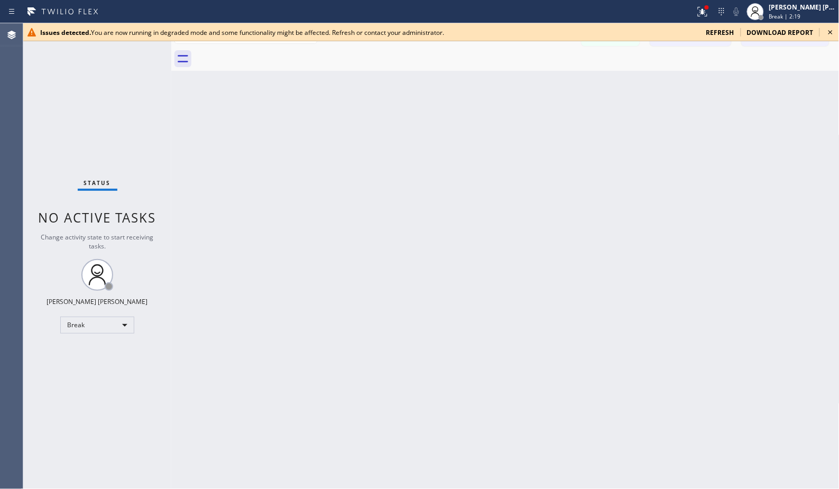
click at [570, 10] on div at bounding box center [347, 11] width 687 height 17
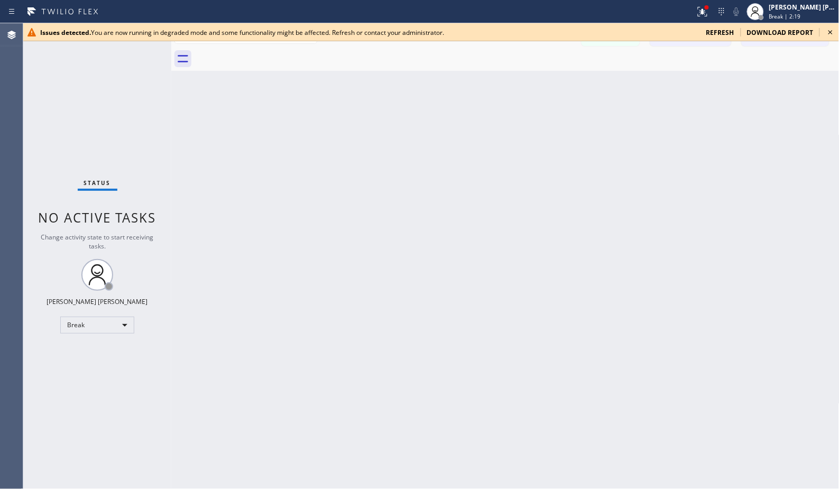
click at [570, 10] on div at bounding box center [347, 11] width 687 height 17
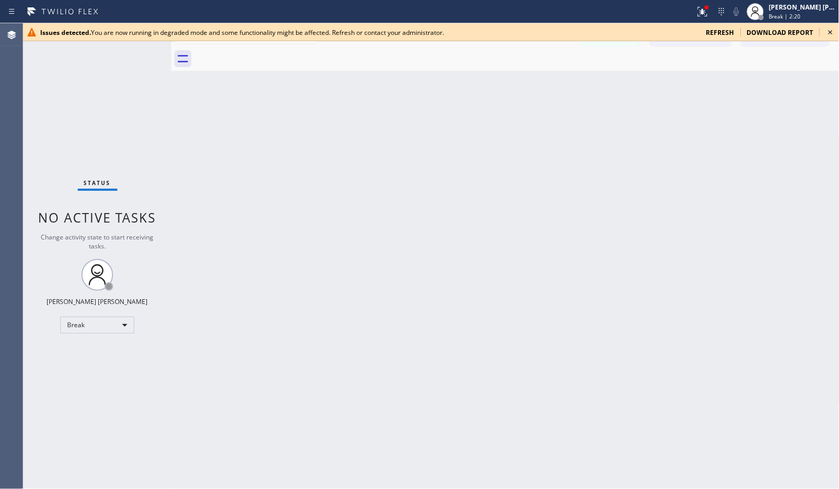
click at [570, 10] on div at bounding box center [347, 11] width 687 height 17
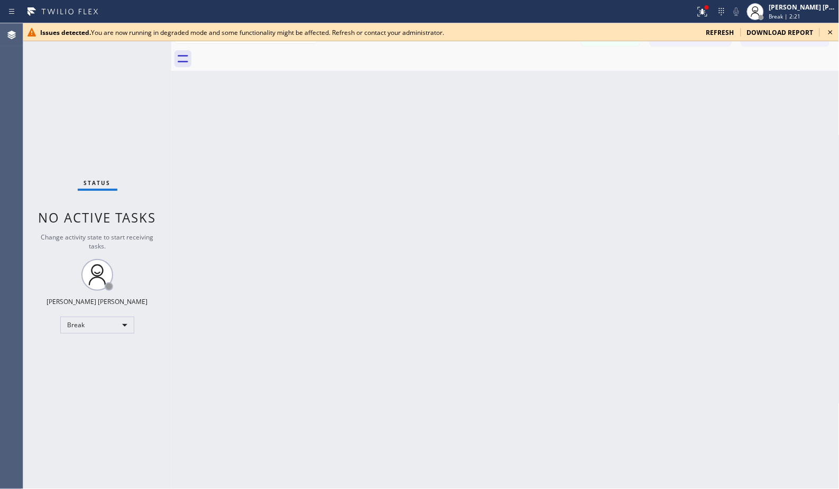
click at [570, 10] on div at bounding box center [347, 11] width 687 height 17
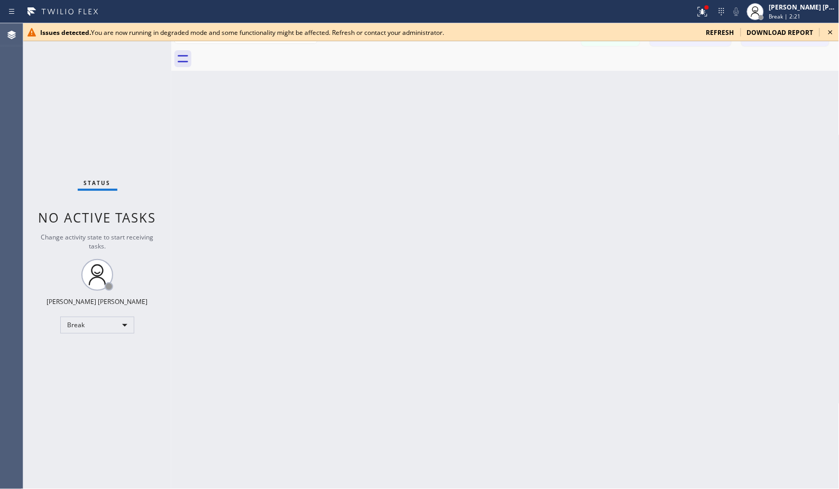
click at [570, 10] on div at bounding box center [347, 11] width 687 height 17
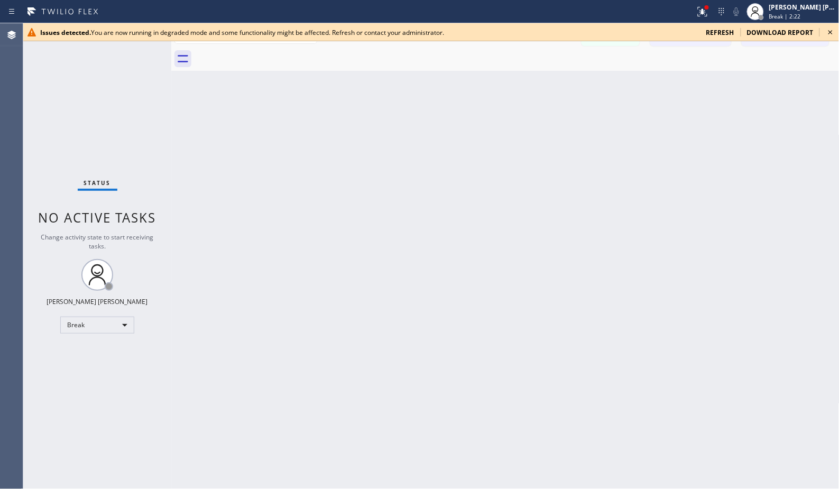
click at [570, 10] on div at bounding box center [347, 11] width 687 height 17
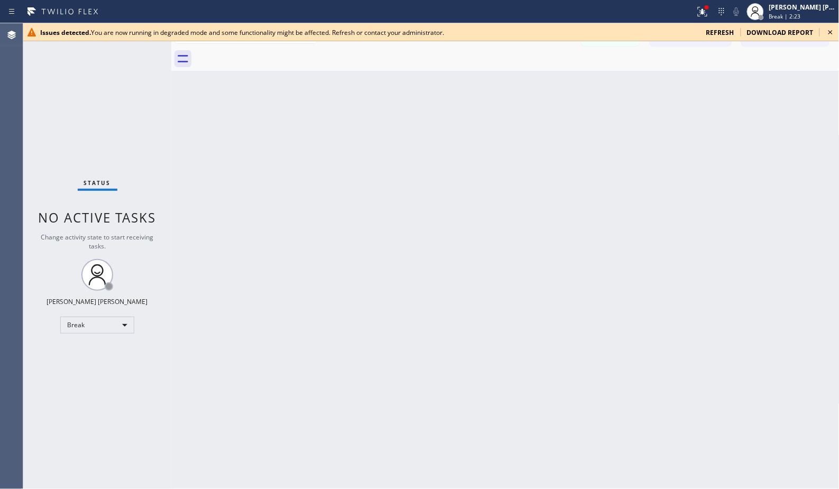
click at [570, 10] on div at bounding box center [347, 11] width 687 height 17
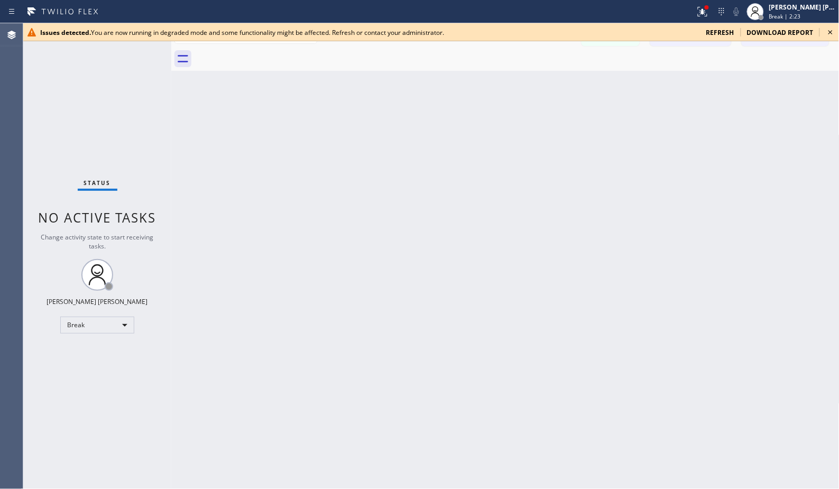
click at [570, 10] on div at bounding box center [347, 11] width 687 height 17
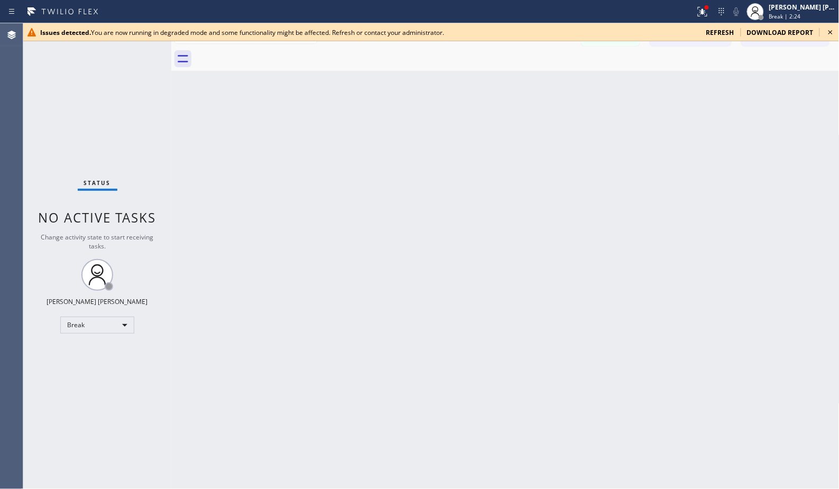
click at [570, 10] on div at bounding box center [347, 11] width 687 height 17
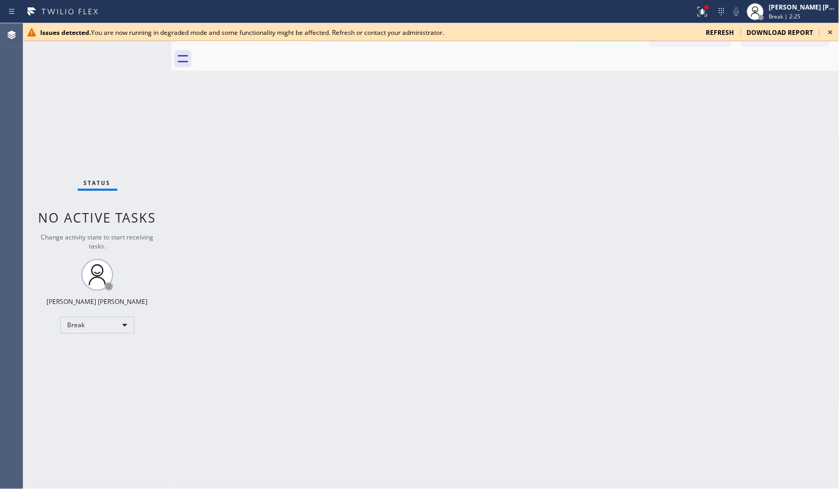
click at [570, 10] on div at bounding box center [347, 11] width 687 height 17
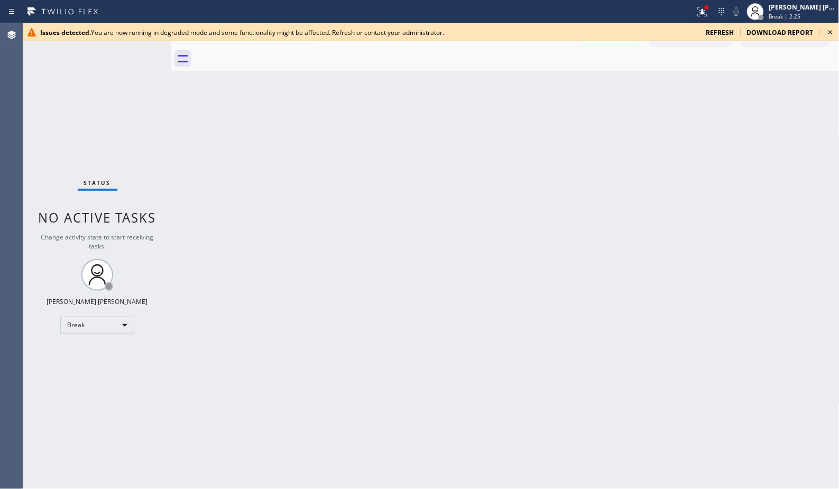
click at [570, 10] on div at bounding box center [347, 11] width 687 height 17
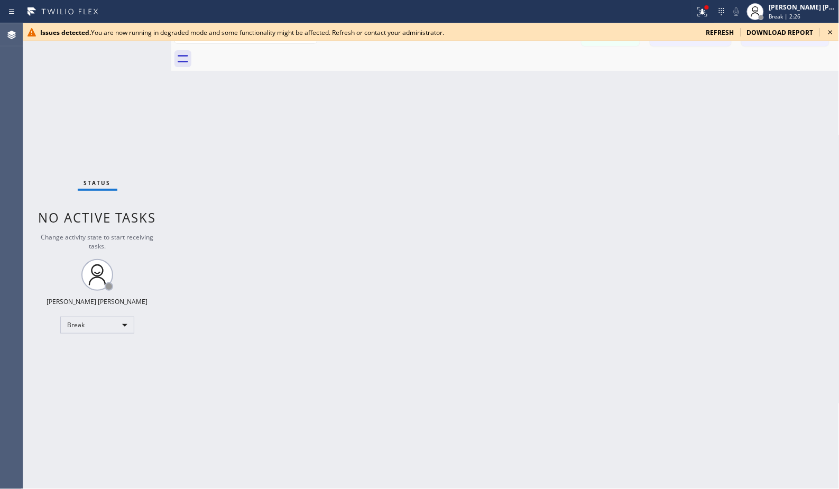
click at [570, 10] on div at bounding box center [347, 11] width 687 height 17
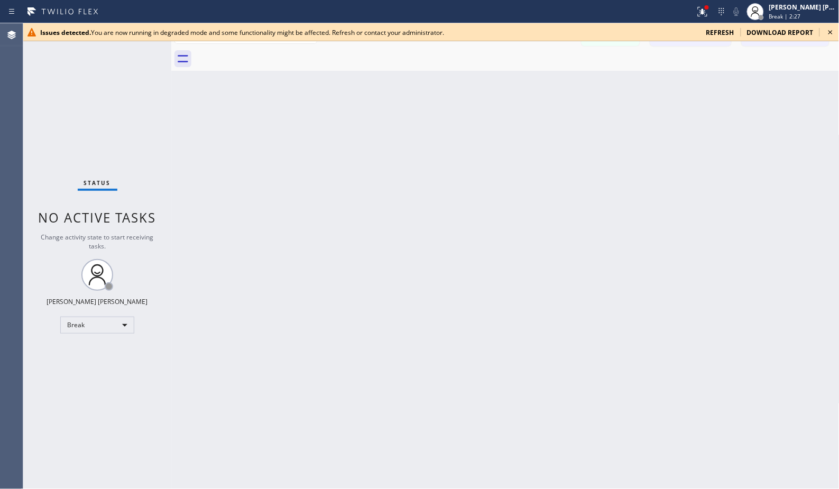
click at [570, 10] on div at bounding box center [347, 11] width 687 height 17
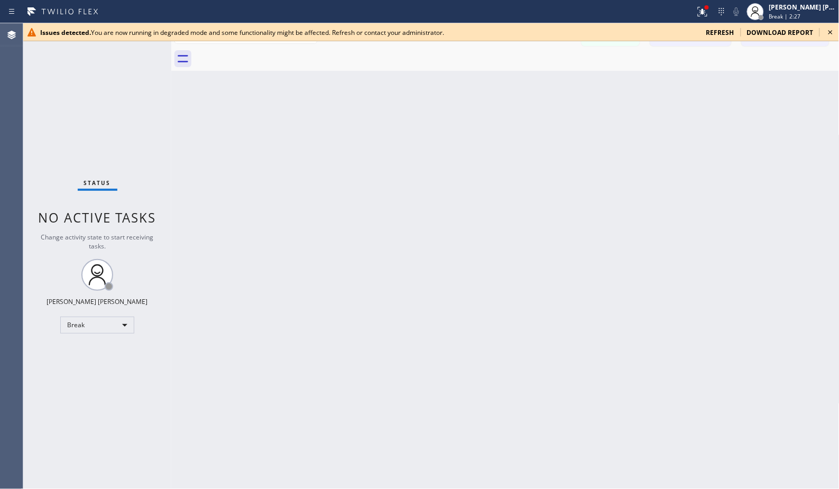
click at [570, 10] on div at bounding box center [347, 11] width 687 height 17
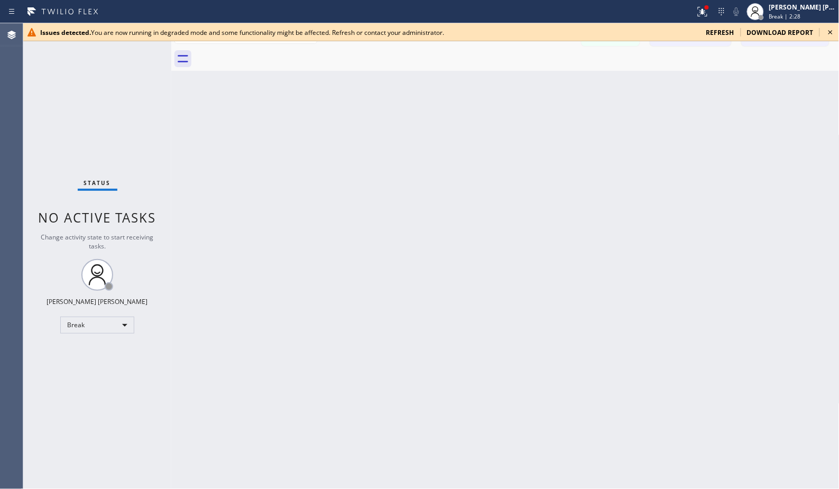
click at [570, 10] on div at bounding box center [347, 11] width 687 height 17
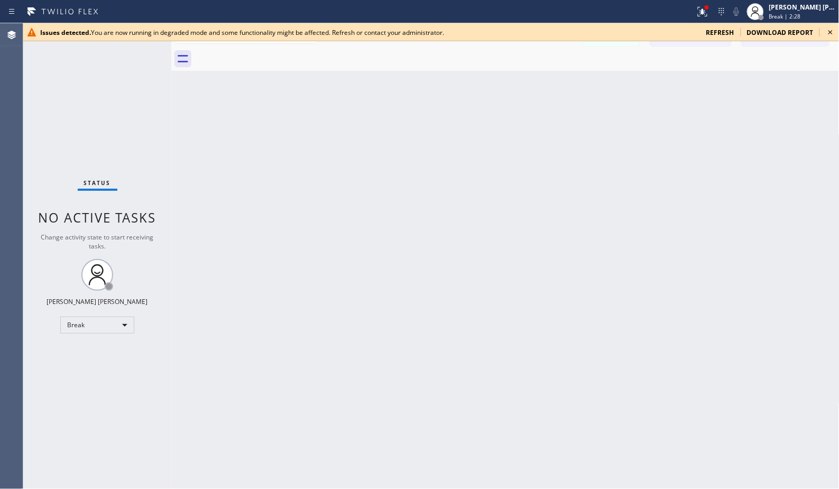
click at [570, 10] on div at bounding box center [347, 11] width 687 height 17
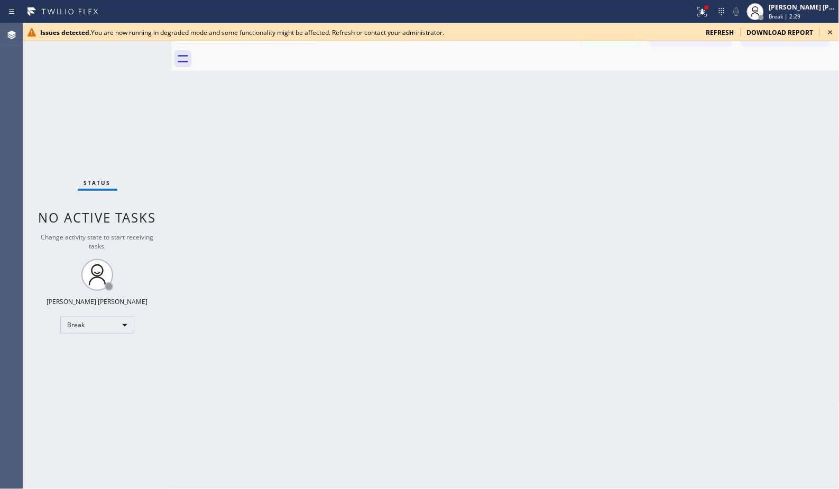
click at [570, 10] on div at bounding box center [347, 11] width 687 height 17
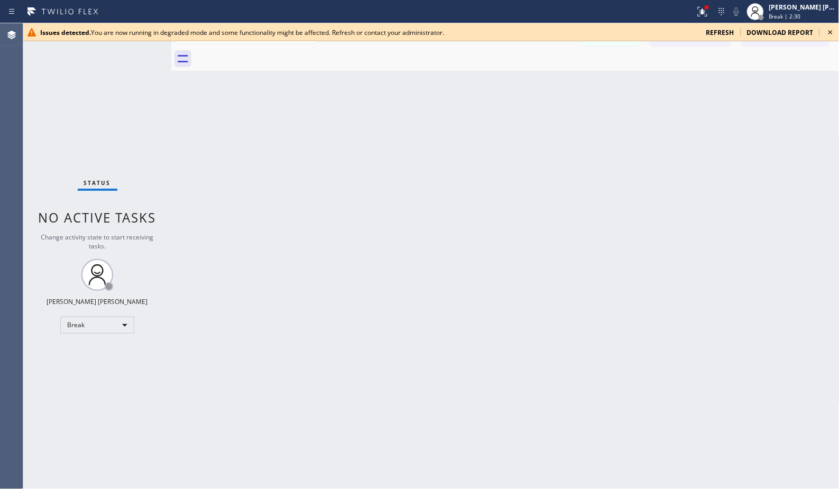
click at [570, 10] on div at bounding box center [347, 11] width 687 height 17
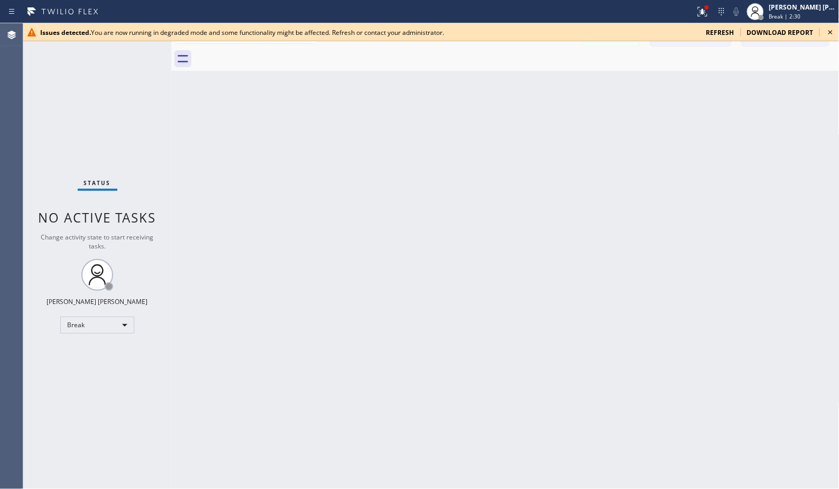
click at [570, 10] on div at bounding box center [347, 11] width 687 height 17
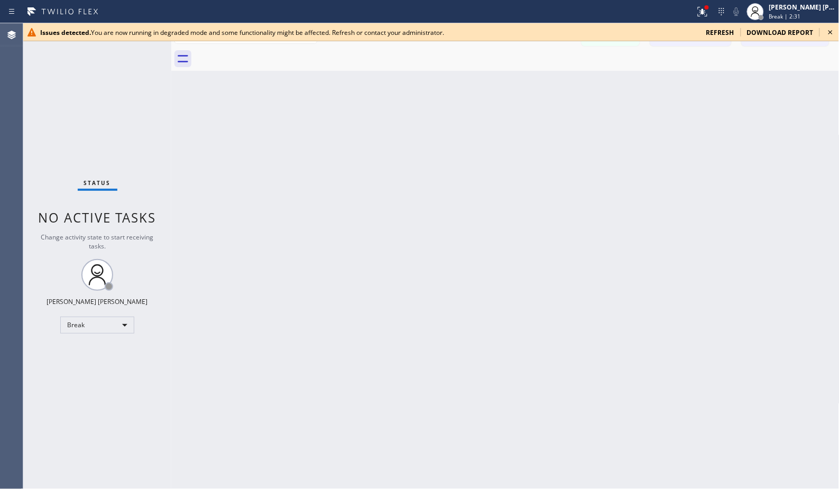
click at [570, 10] on div at bounding box center [347, 11] width 687 height 17
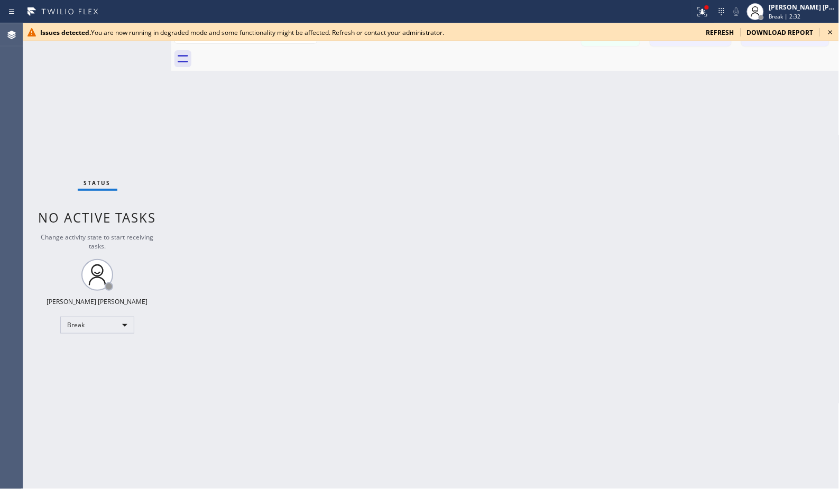
click at [570, 10] on div at bounding box center [347, 11] width 687 height 17
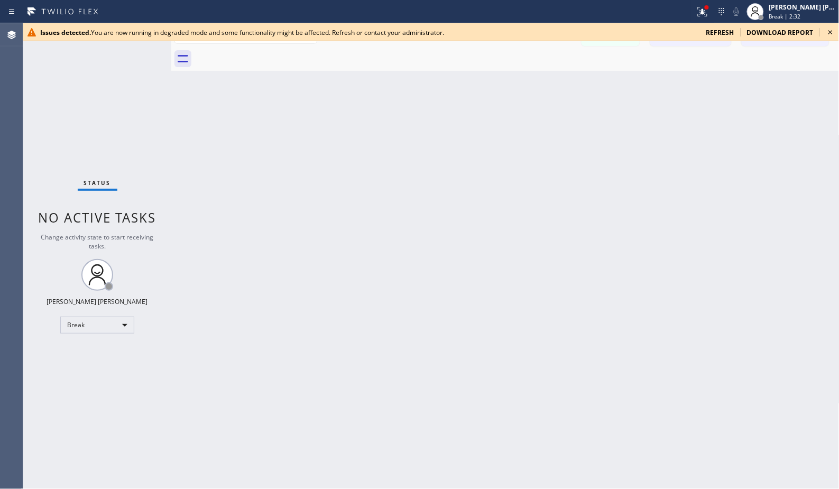
click at [570, 10] on div at bounding box center [347, 11] width 687 height 17
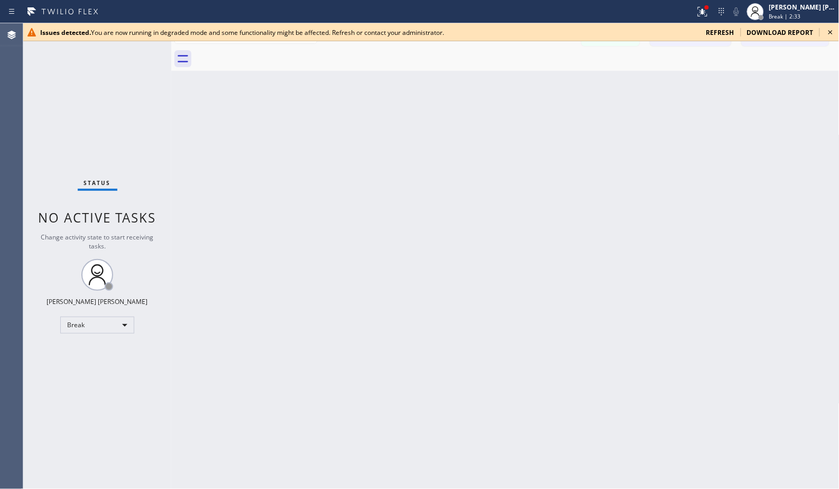
click at [570, 10] on div at bounding box center [347, 11] width 687 height 17
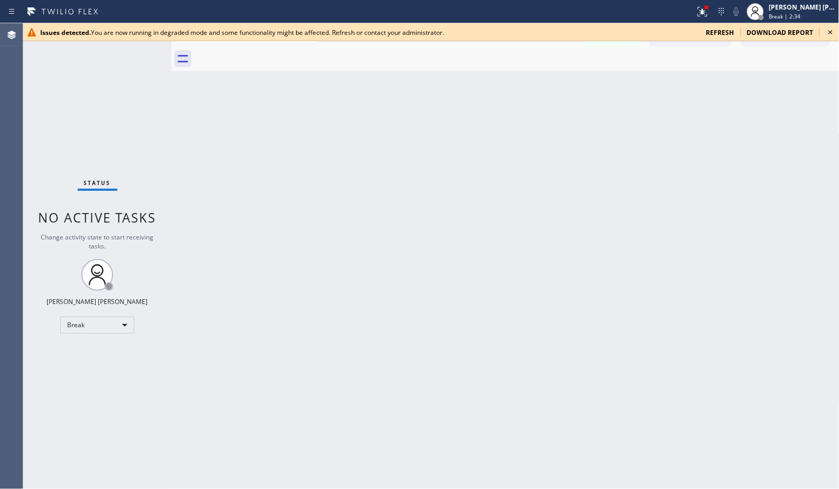
click at [570, 10] on div at bounding box center [347, 11] width 687 height 17
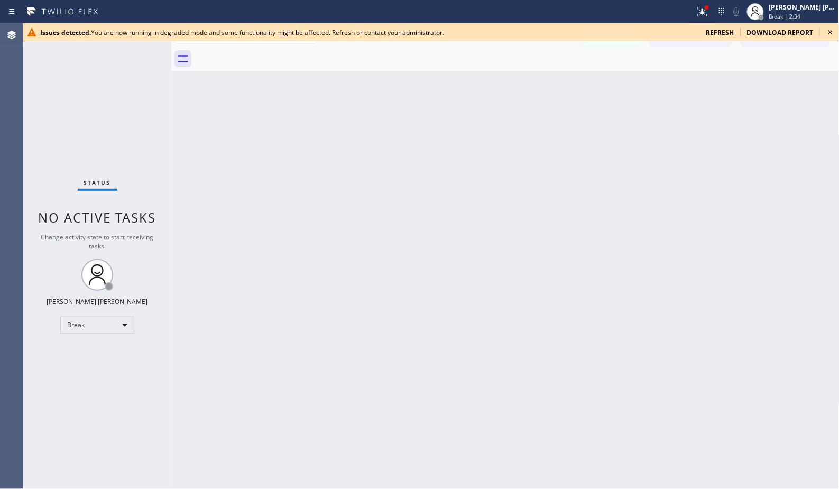
click at [570, 10] on div at bounding box center [347, 11] width 687 height 17
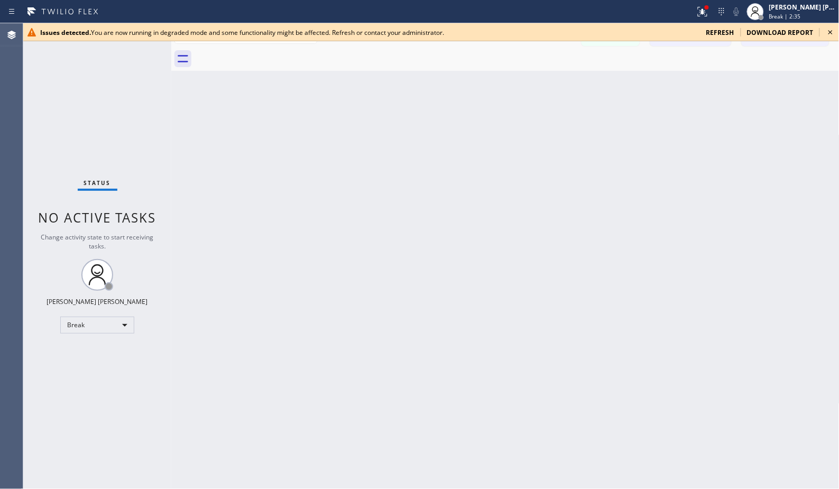
click at [570, 10] on div at bounding box center [347, 11] width 687 height 17
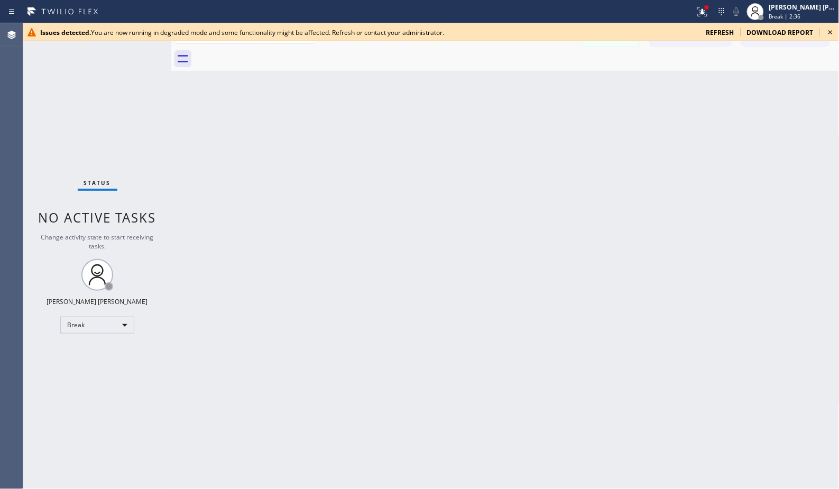
click at [570, 10] on div at bounding box center [347, 11] width 687 height 17
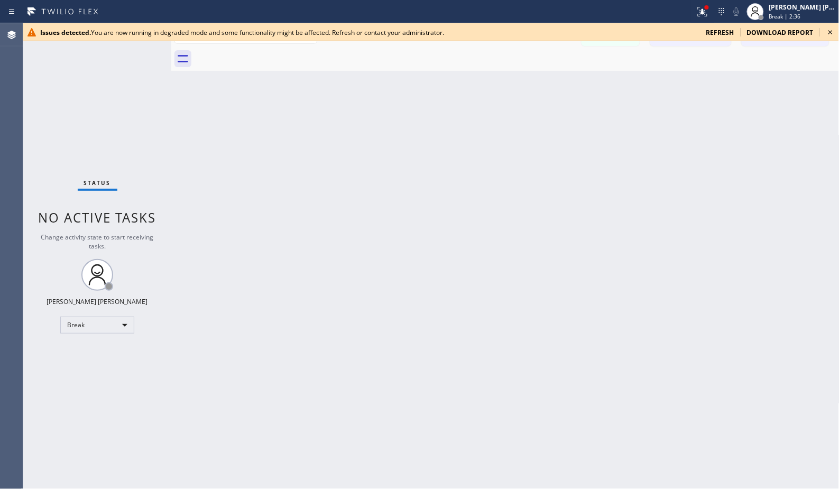
click at [570, 10] on div at bounding box center [347, 11] width 687 height 17
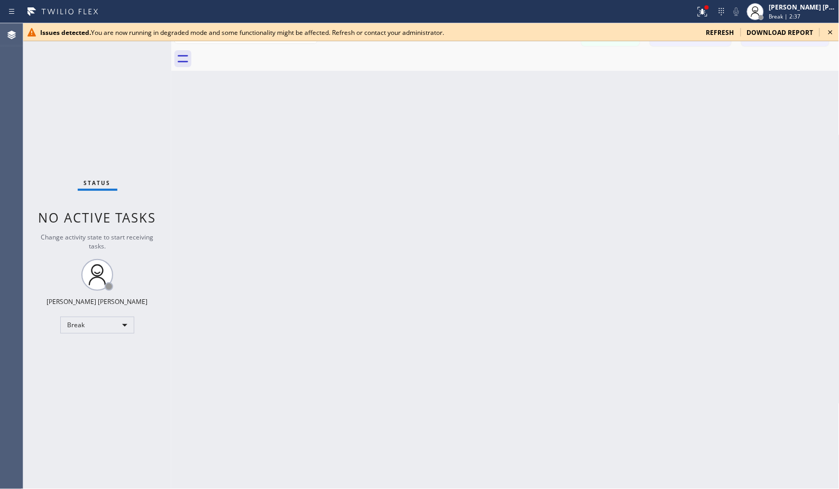
click at [570, 10] on div at bounding box center [347, 11] width 687 height 17
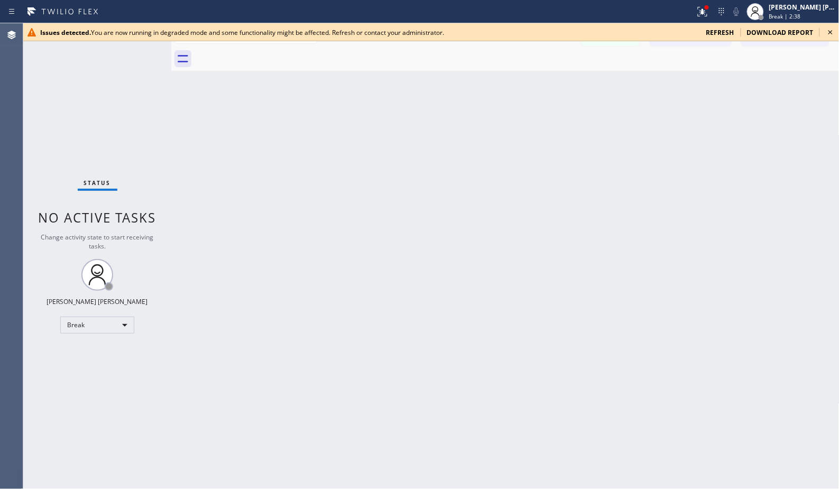
click at [570, 10] on div at bounding box center [347, 11] width 687 height 17
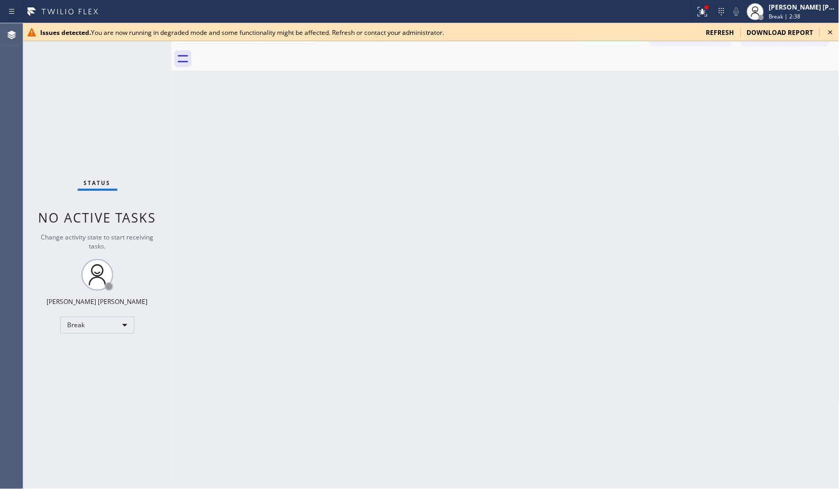
click at [570, 10] on div at bounding box center [347, 11] width 687 height 17
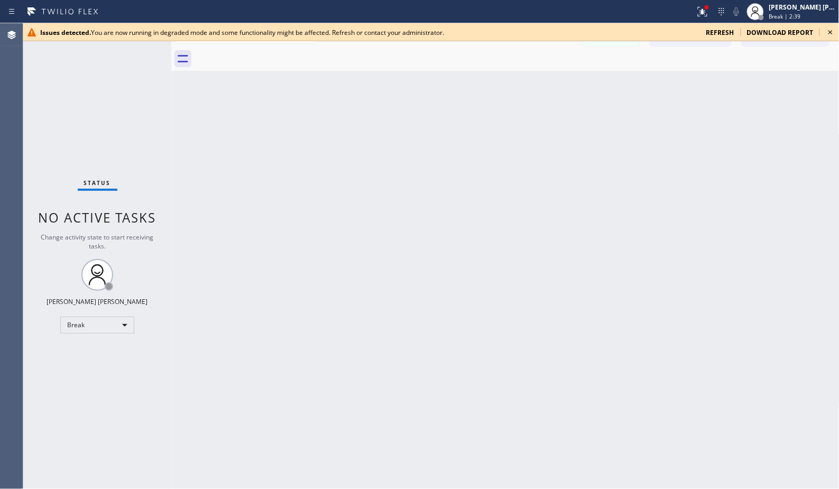
click at [570, 10] on div at bounding box center [347, 11] width 687 height 17
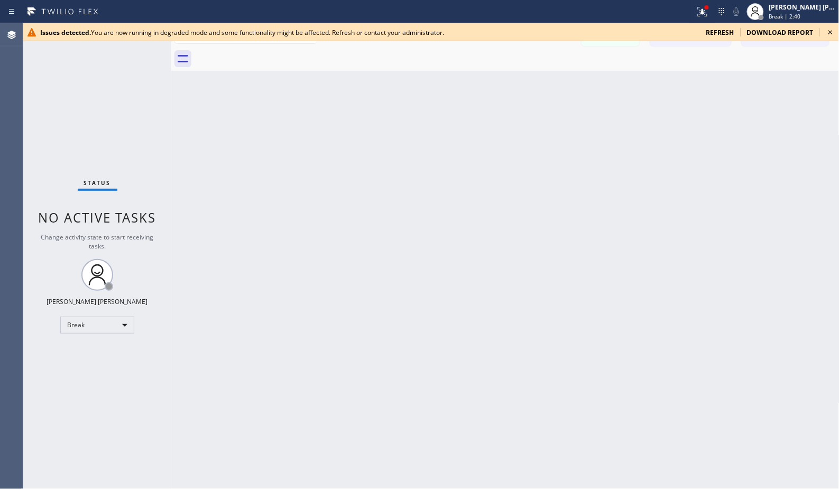
click at [570, 10] on div at bounding box center [347, 11] width 687 height 17
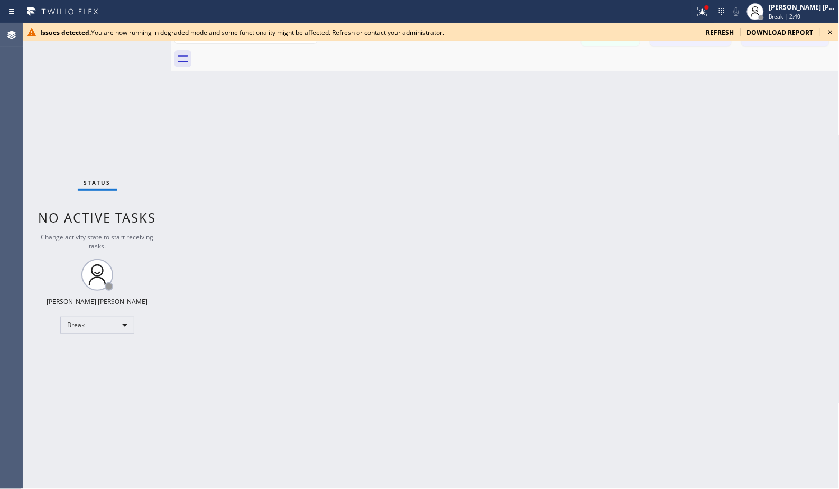
click at [570, 10] on div at bounding box center [347, 11] width 687 height 17
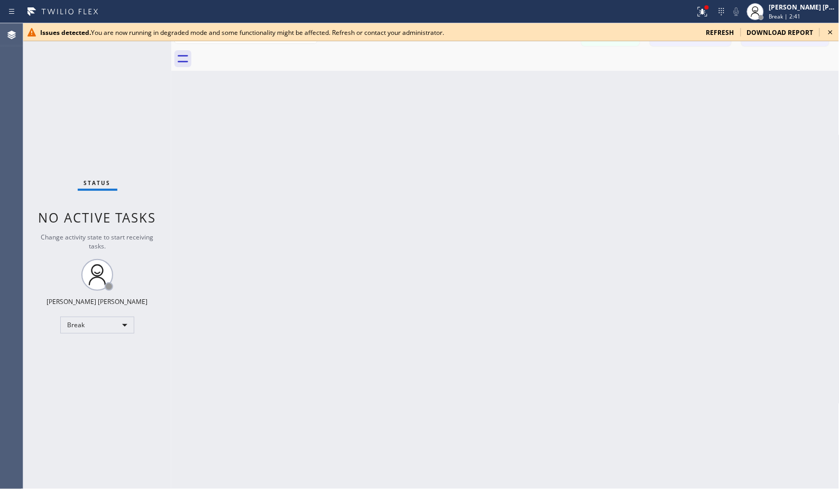
click at [570, 10] on div at bounding box center [347, 11] width 687 height 17
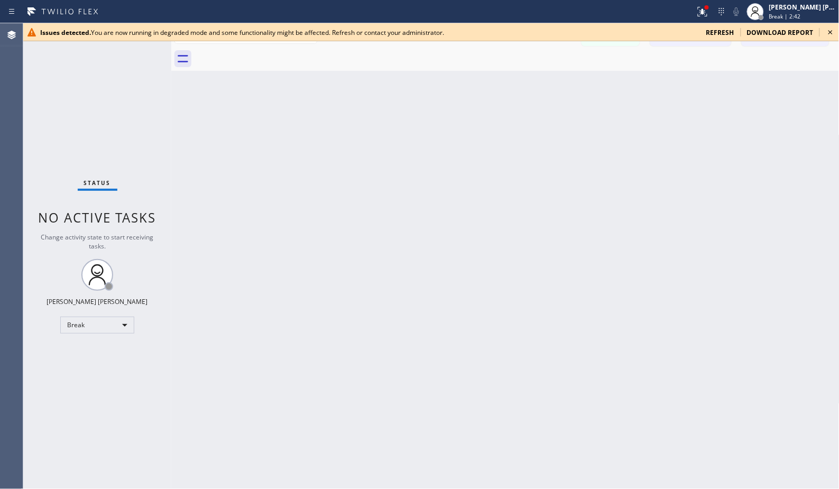
click at [570, 10] on div at bounding box center [347, 11] width 687 height 17
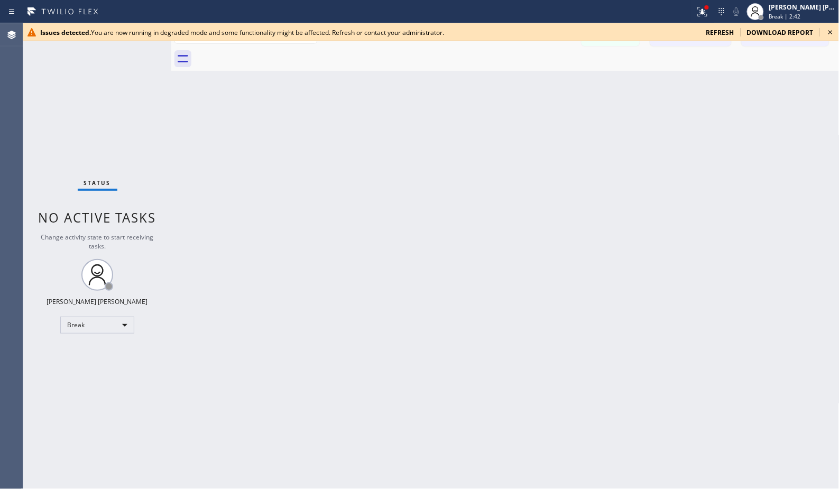
click at [570, 10] on div at bounding box center [347, 11] width 687 height 17
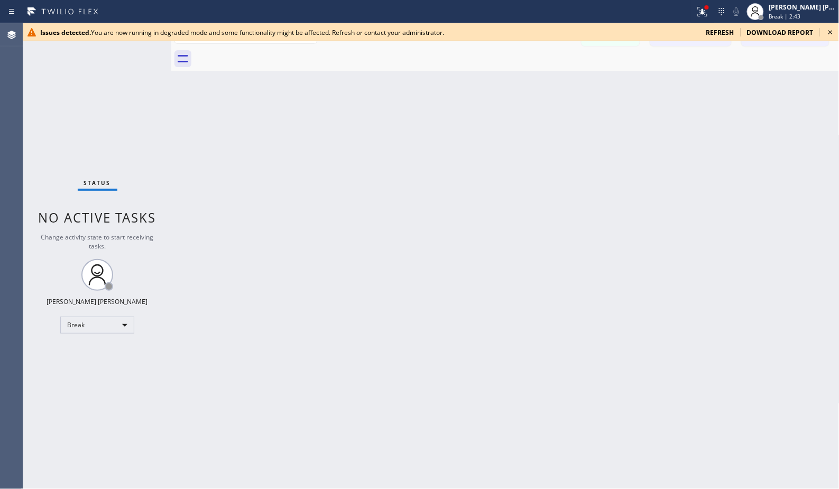
click at [570, 10] on div at bounding box center [347, 11] width 687 height 17
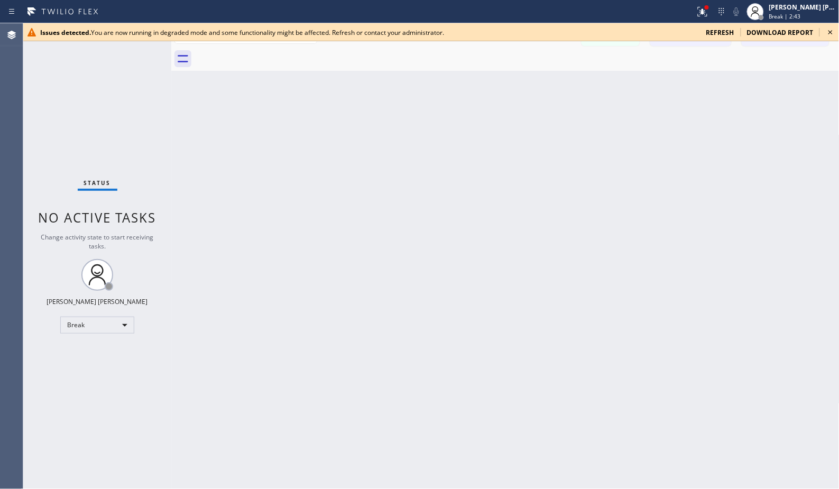
click at [570, 10] on div at bounding box center [347, 11] width 687 height 17
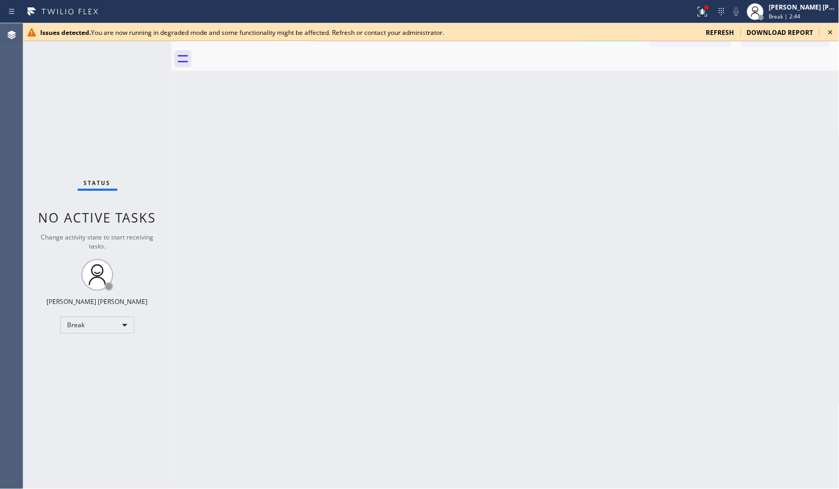
click at [570, 10] on div at bounding box center [347, 11] width 687 height 17
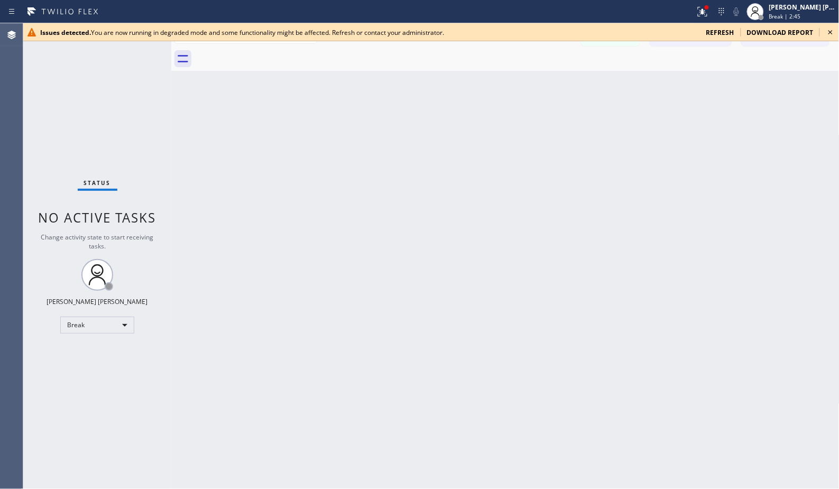
click at [570, 10] on div at bounding box center [347, 11] width 687 height 17
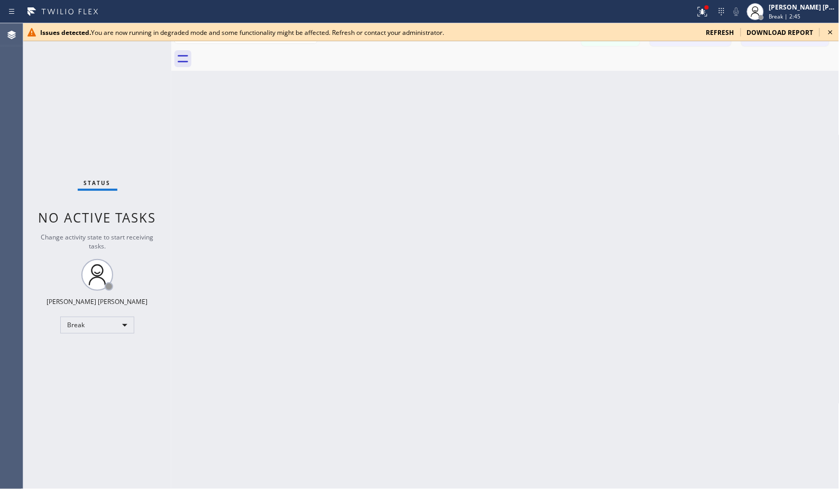
click at [570, 10] on div at bounding box center [347, 11] width 687 height 17
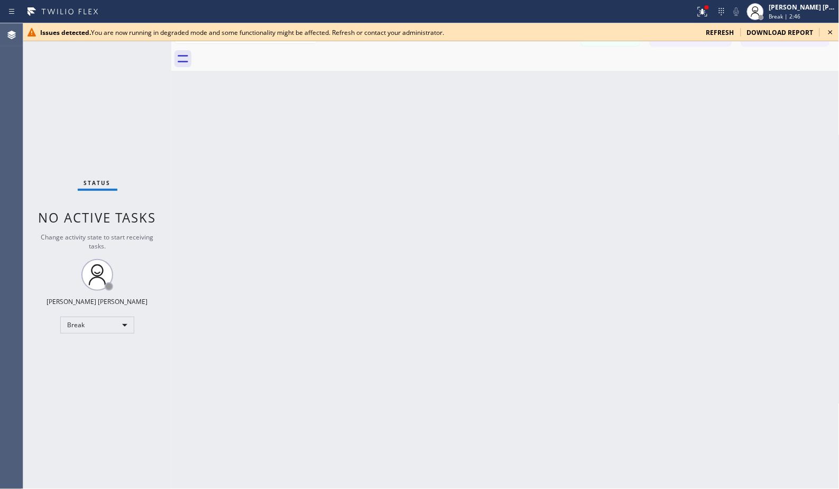
click at [570, 10] on div at bounding box center [347, 11] width 687 height 17
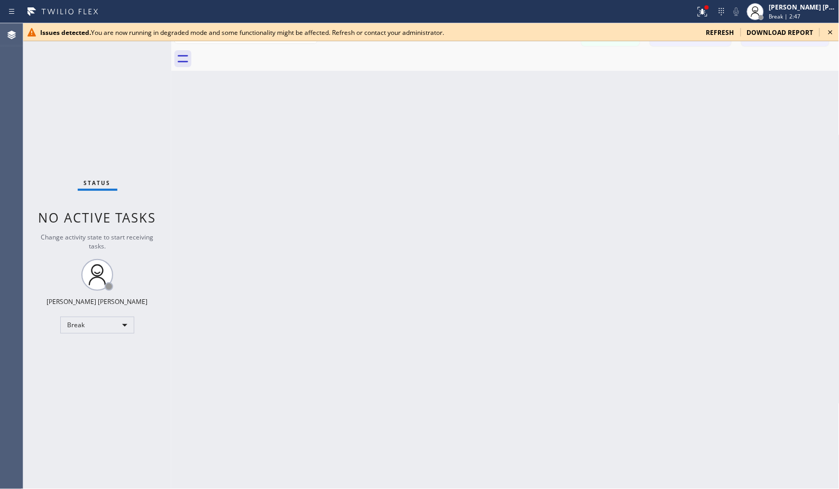
click at [570, 10] on div at bounding box center [347, 11] width 687 height 17
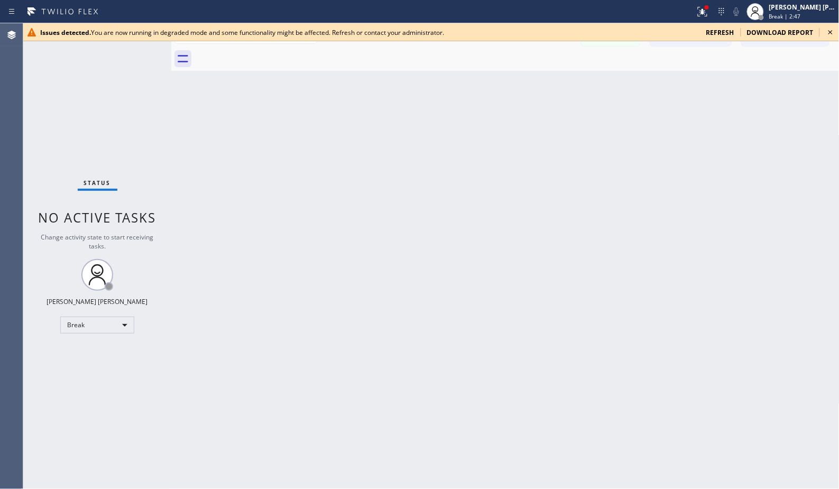
click at [570, 10] on div at bounding box center [347, 11] width 687 height 17
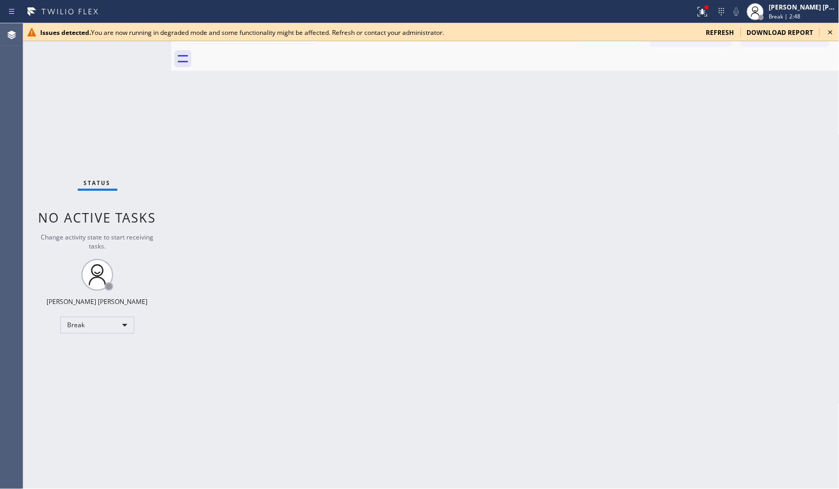
click at [570, 10] on div at bounding box center [347, 11] width 687 height 17
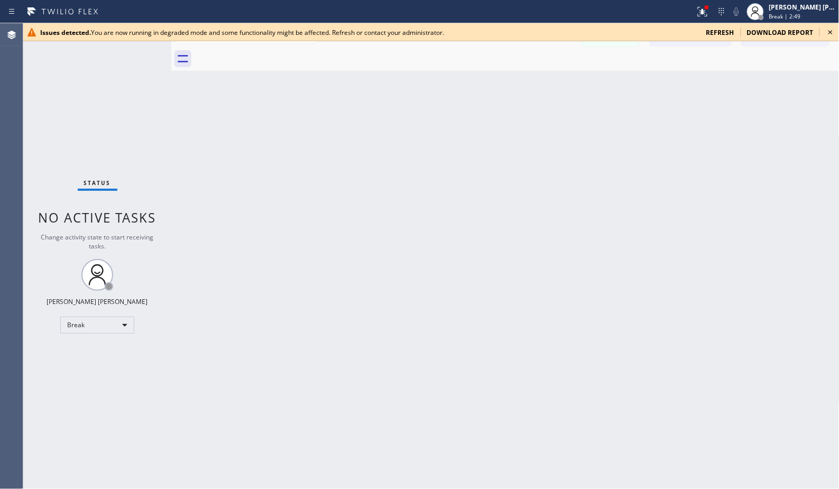
click at [570, 10] on div at bounding box center [347, 11] width 687 height 17
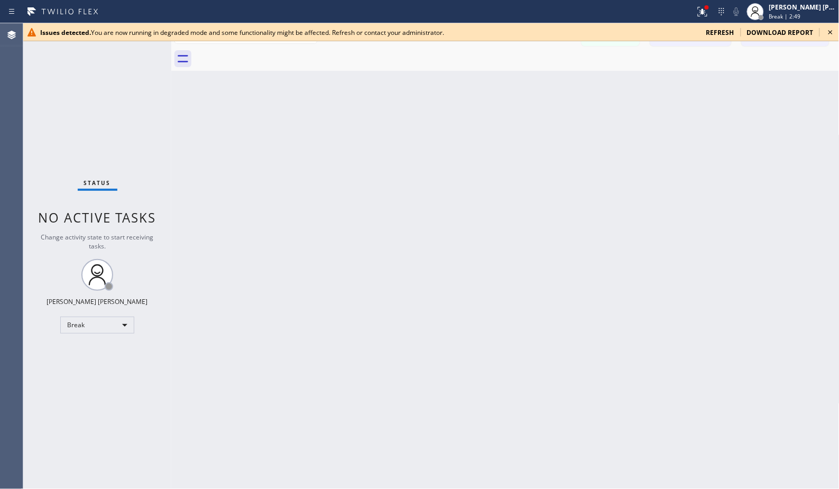
click at [570, 10] on div at bounding box center [347, 11] width 687 height 17
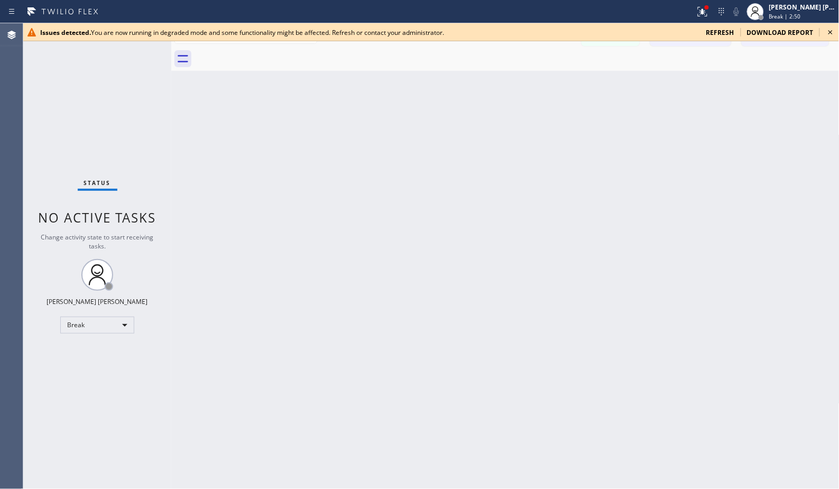
click at [570, 10] on div at bounding box center [347, 11] width 687 height 17
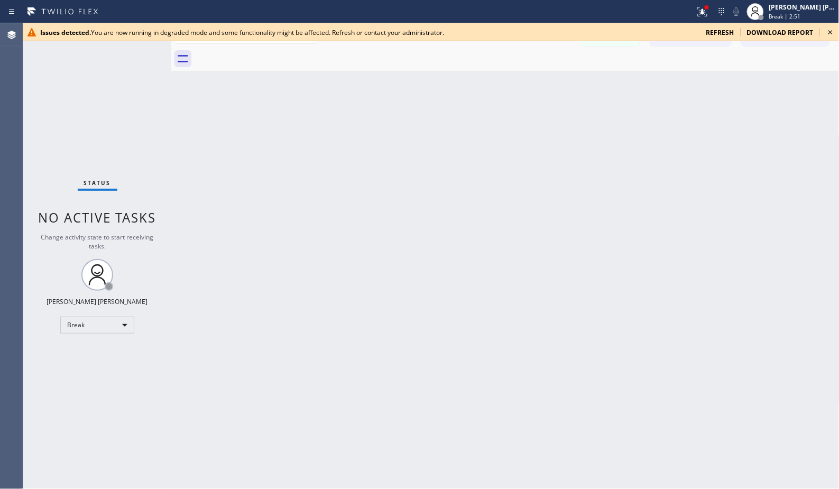
click at [570, 10] on div at bounding box center [347, 11] width 687 height 17
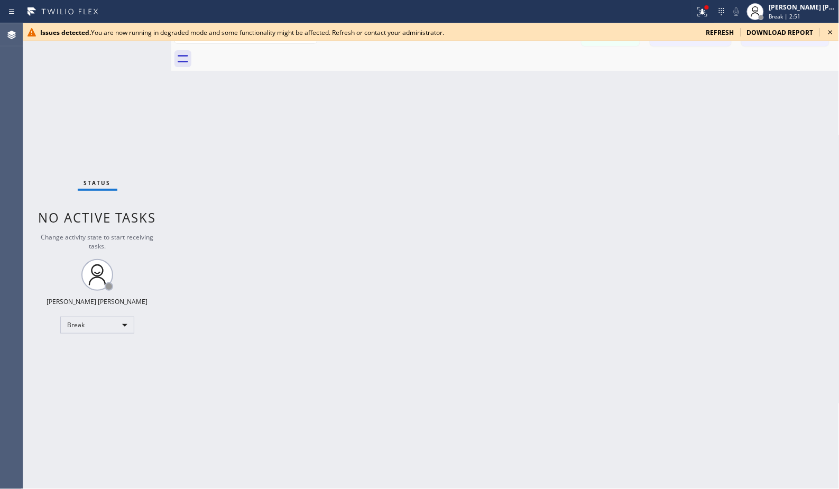
click at [570, 10] on div at bounding box center [347, 11] width 687 height 17
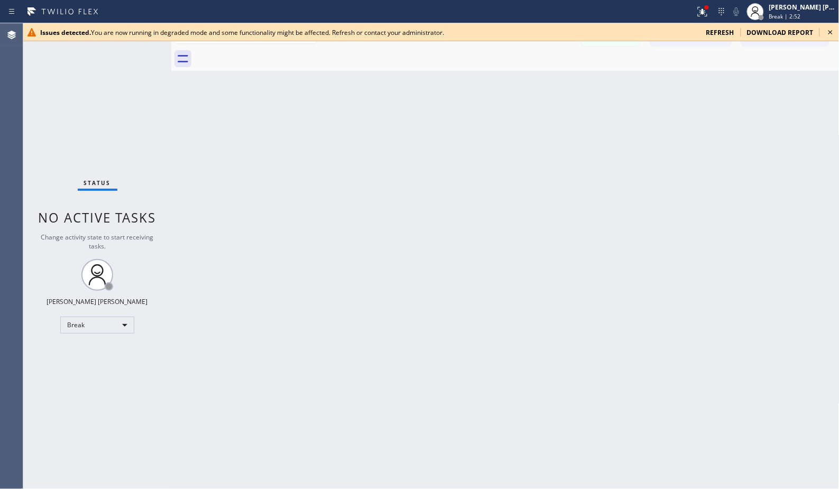
click at [570, 10] on div at bounding box center [347, 11] width 687 height 17
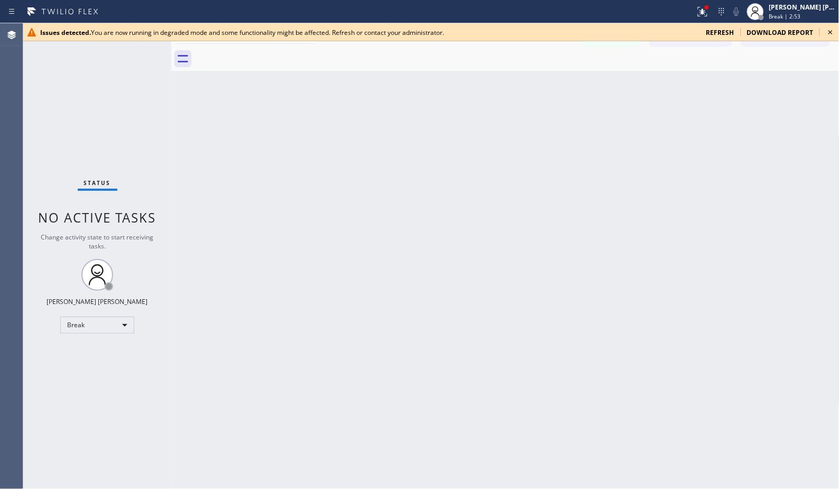
click at [570, 10] on div at bounding box center [347, 11] width 687 height 17
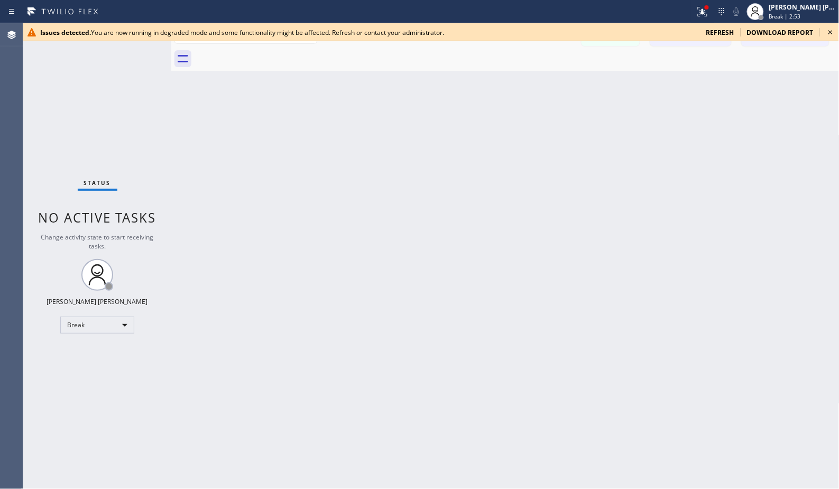
click at [570, 10] on div at bounding box center [347, 11] width 687 height 17
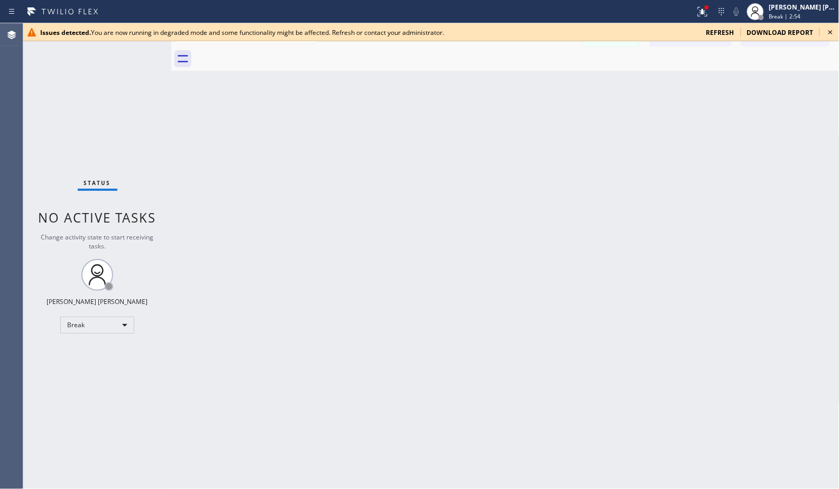
click at [570, 10] on div at bounding box center [347, 11] width 687 height 17
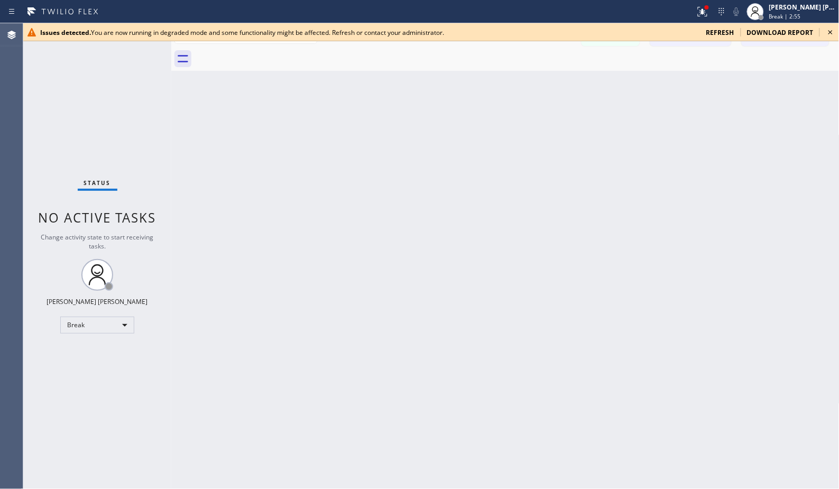
click at [570, 10] on div at bounding box center [347, 11] width 687 height 17
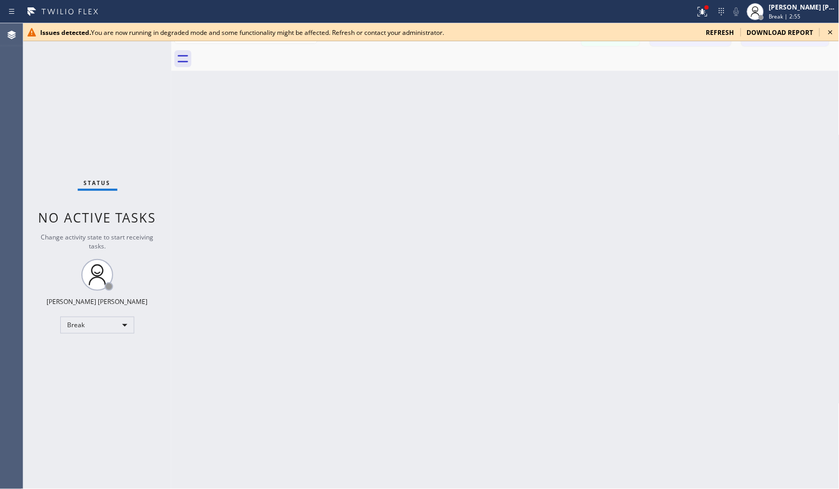
click at [570, 10] on div at bounding box center [347, 11] width 687 height 17
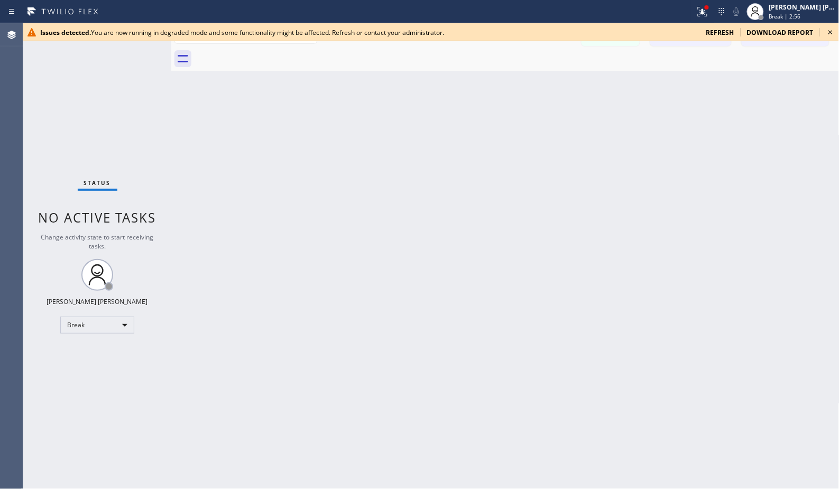
click at [570, 10] on div at bounding box center [347, 11] width 687 height 17
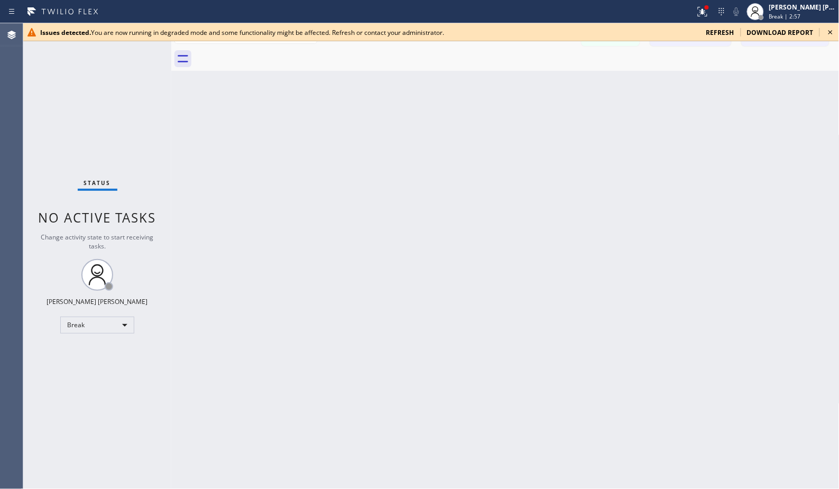
click at [570, 10] on div at bounding box center [347, 11] width 687 height 17
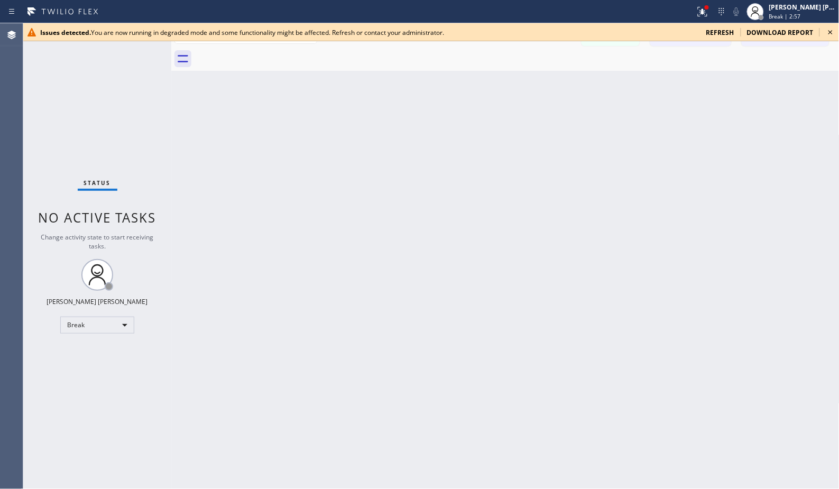
click at [570, 10] on div at bounding box center [347, 11] width 687 height 17
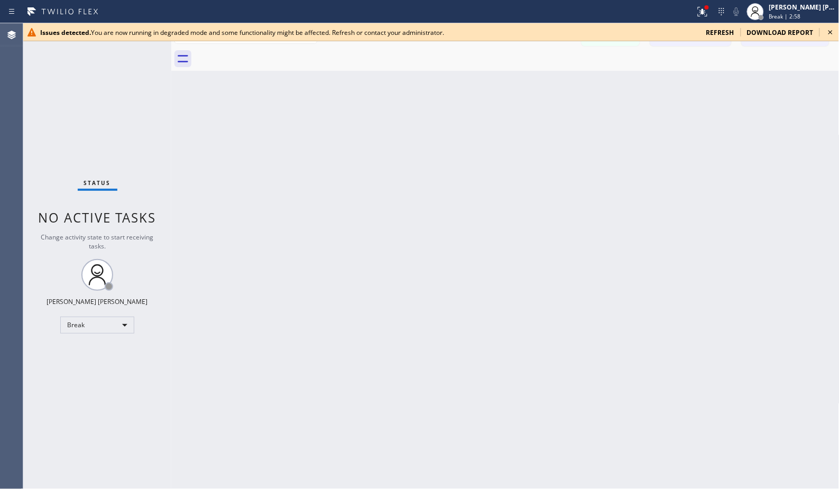
click at [570, 10] on div at bounding box center [347, 11] width 687 height 17
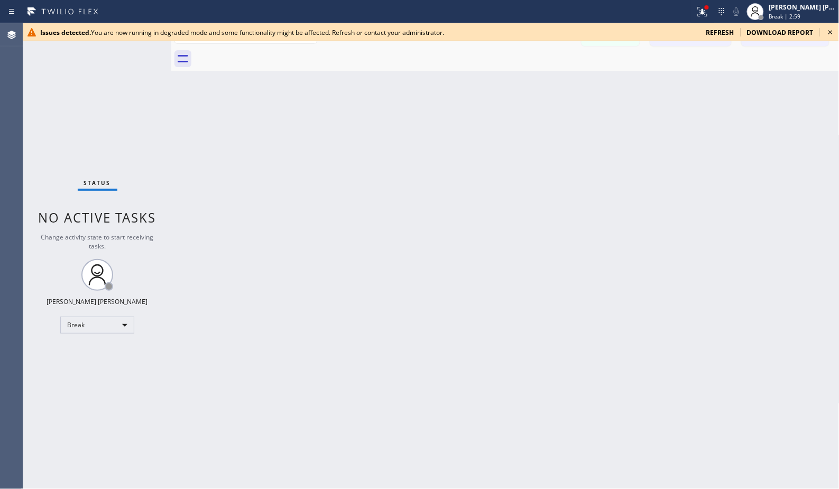
click at [570, 10] on div at bounding box center [347, 11] width 687 height 17
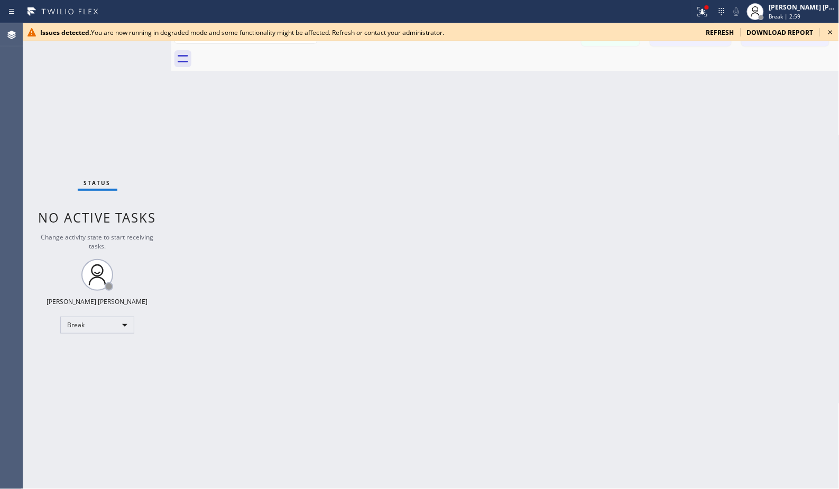
click at [570, 10] on div at bounding box center [347, 11] width 687 height 17
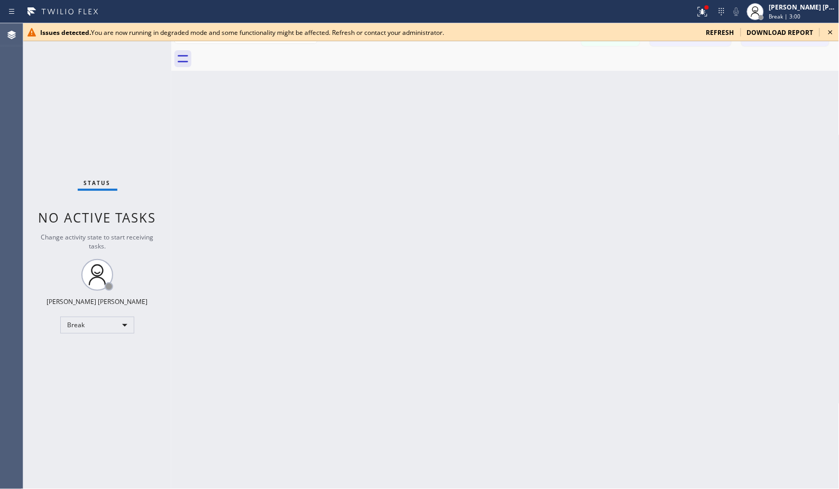
click at [570, 10] on div at bounding box center [347, 11] width 687 height 17
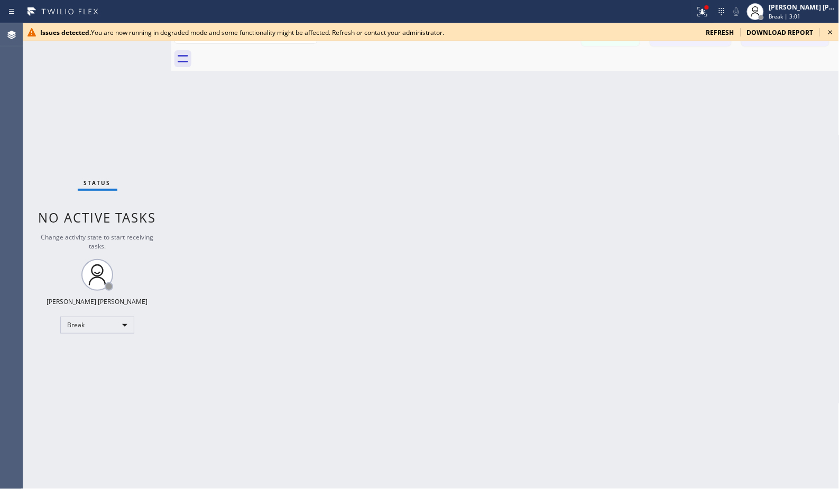
click at [570, 10] on div at bounding box center [347, 11] width 687 height 17
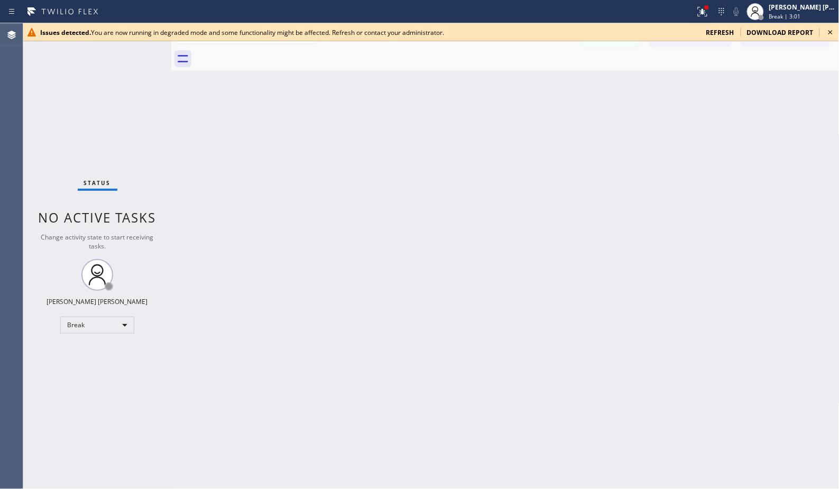
click at [570, 10] on div at bounding box center [347, 11] width 687 height 17
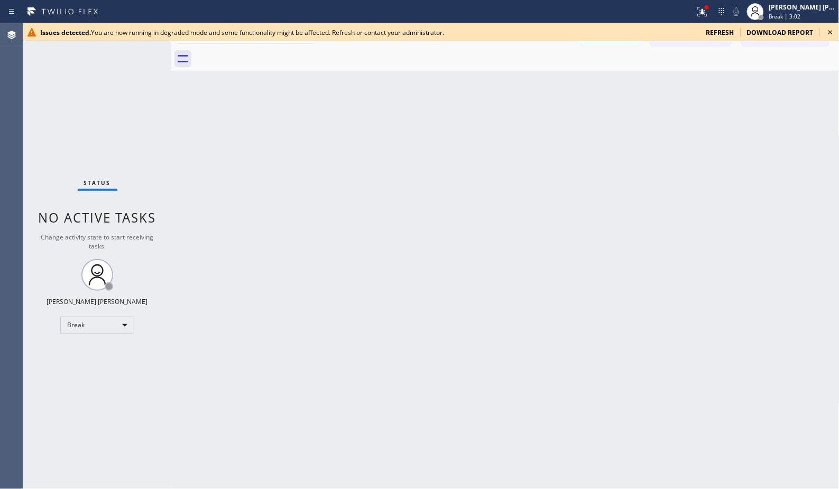
click at [570, 10] on div at bounding box center [347, 11] width 687 height 17
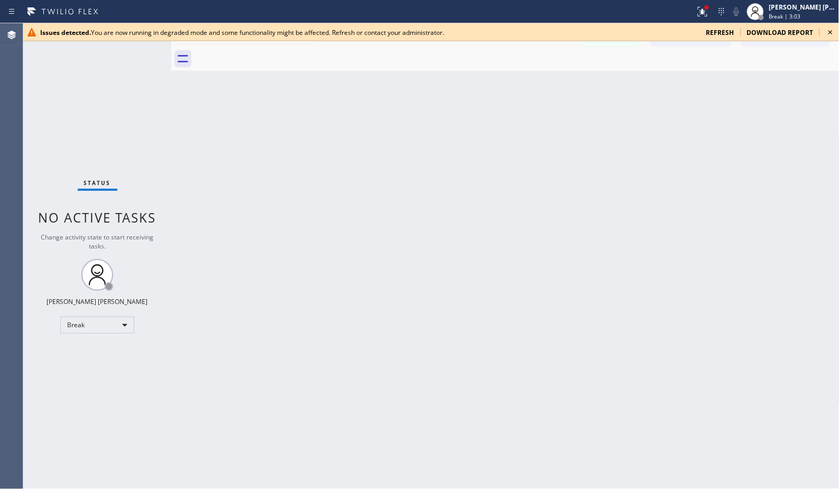
click at [570, 10] on div at bounding box center [347, 11] width 687 height 17
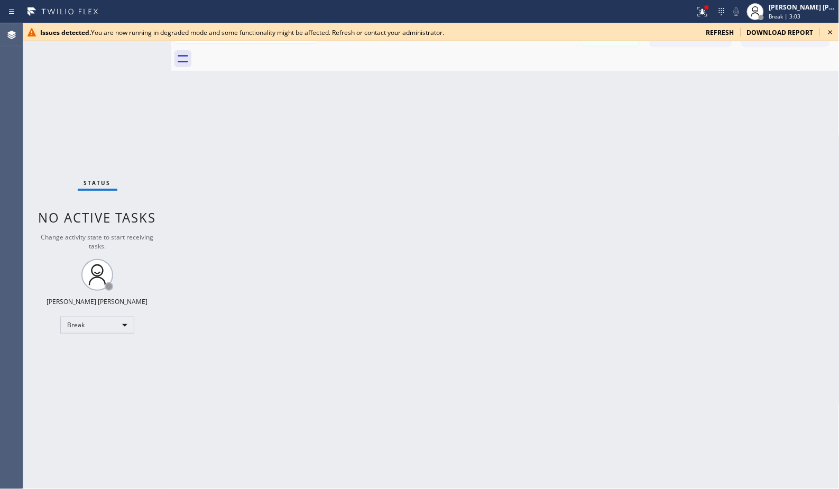
click at [570, 10] on div at bounding box center [347, 11] width 687 height 17
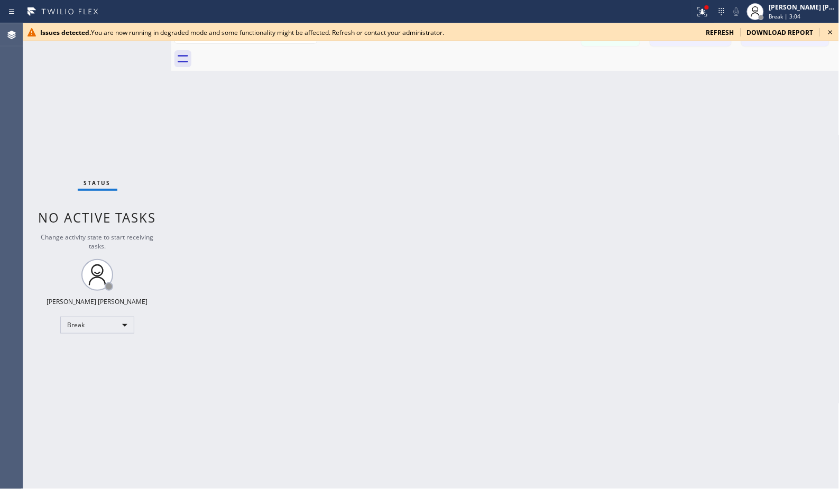
click at [570, 10] on div at bounding box center [347, 11] width 687 height 17
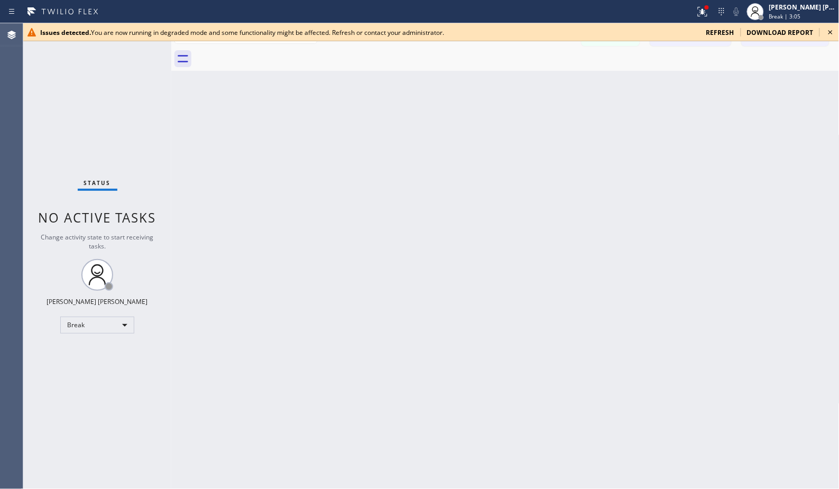
click at [570, 10] on div at bounding box center [347, 11] width 687 height 17
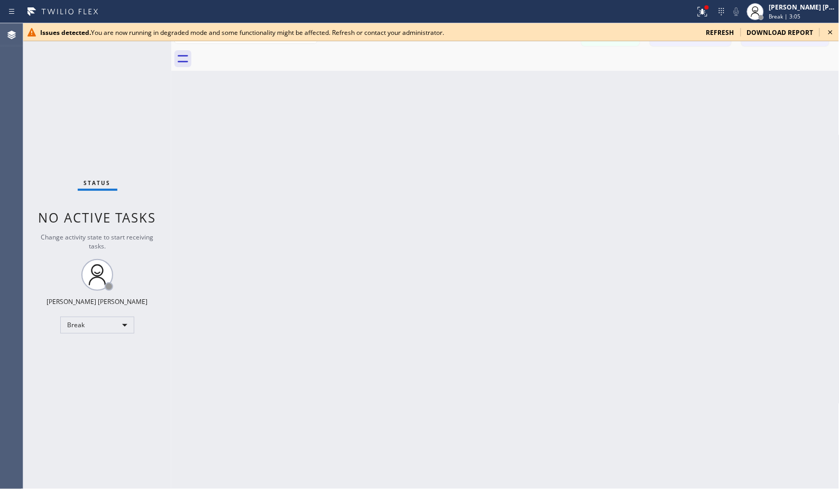
click at [570, 10] on div at bounding box center [347, 11] width 687 height 17
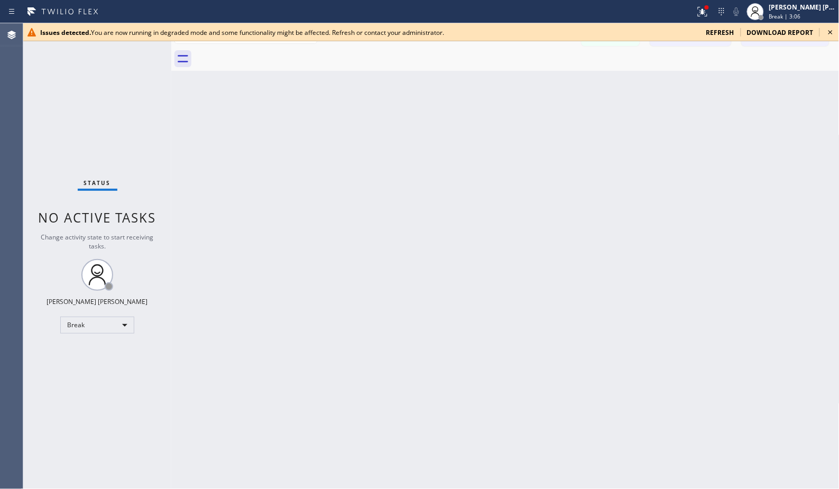
click at [570, 10] on div at bounding box center [347, 11] width 687 height 17
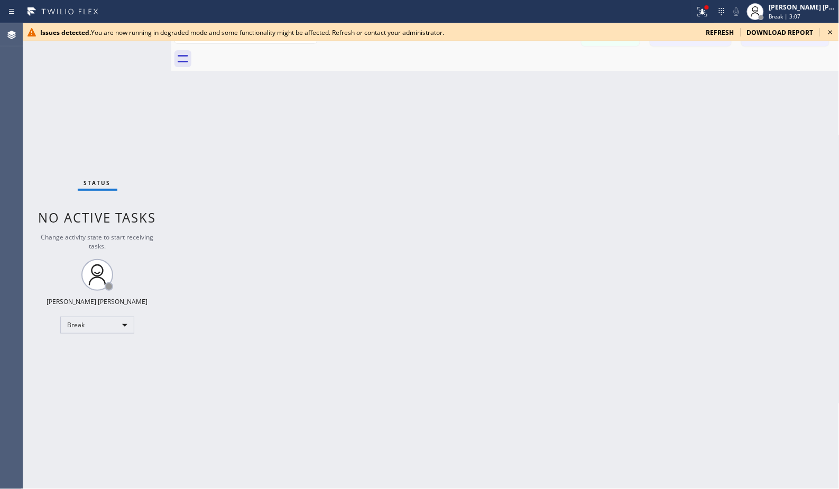
click at [570, 10] on div at bounding box center [347, 11] width 687 height 17
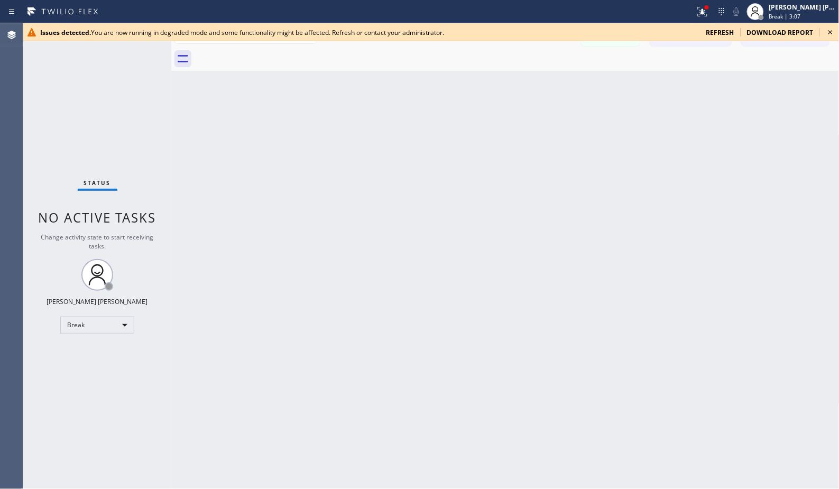
click at [570, 10] on div at bounding box center [347, 11] width 687 height 17
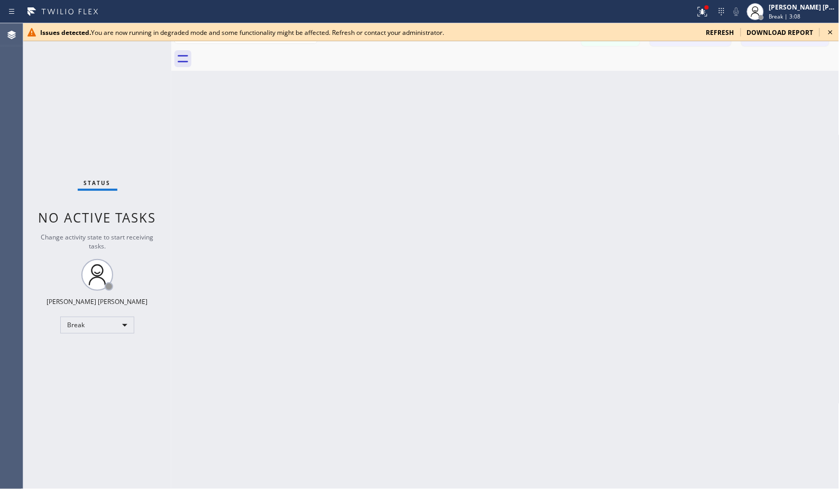
click at [570, 10] on div at bounding box center [347, 11] width 687 height 17
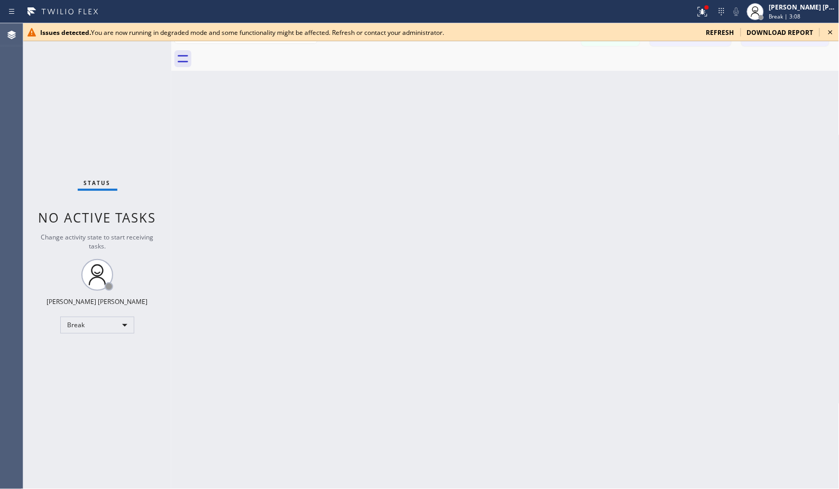
click at [570, 10] on div at bounding box center [347, 11] width 687 height 17
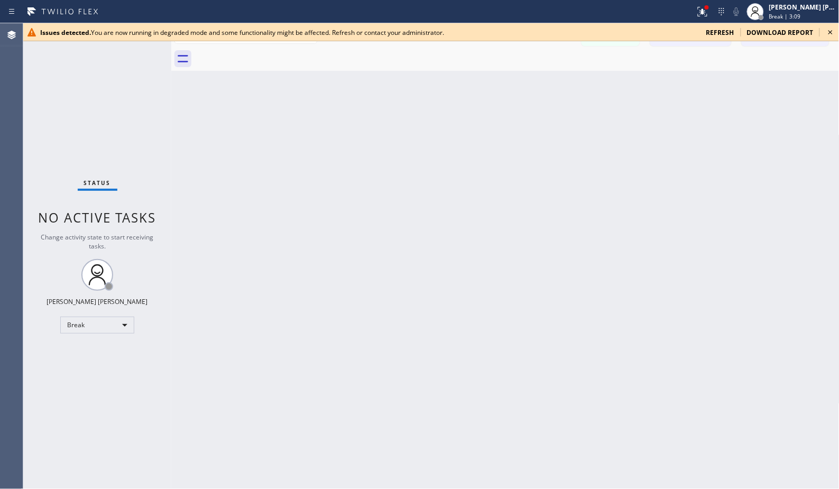
click at [570, 10] on div at bounding box center [347, 11] width 687 height 17
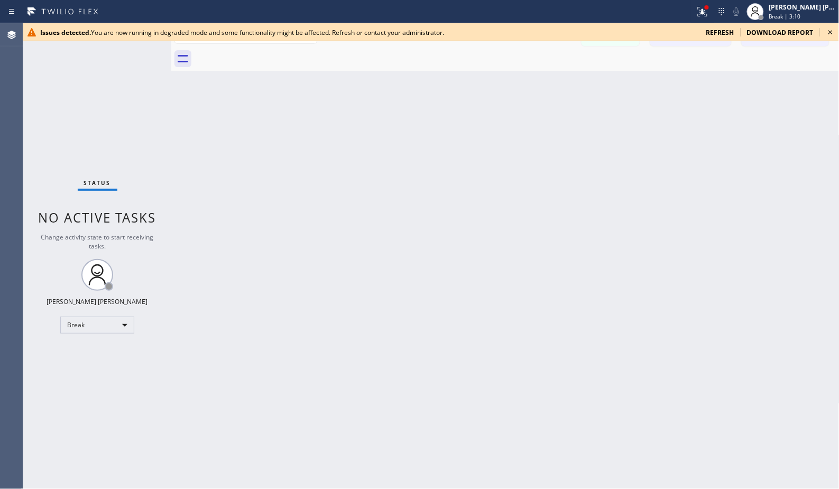
click at [570, 10] on div at bounding box center [347, 11] width 687 height 17
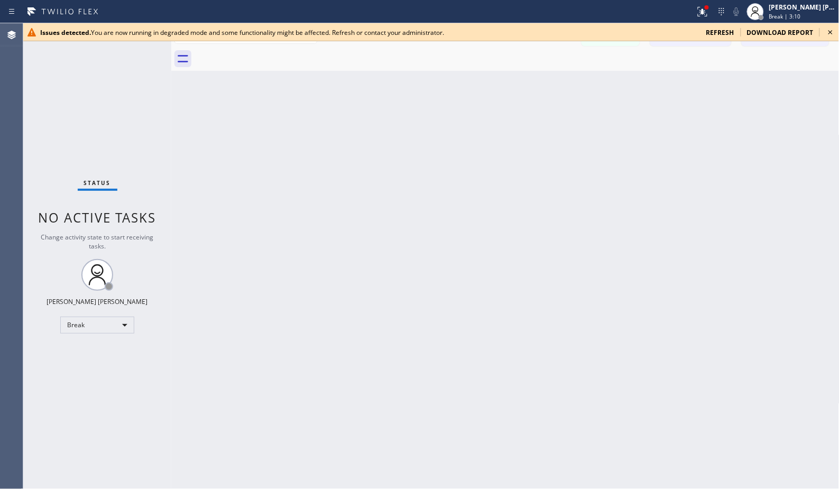
click at [570, 10] on div at bounding box center [347, 11] width 687 height 17
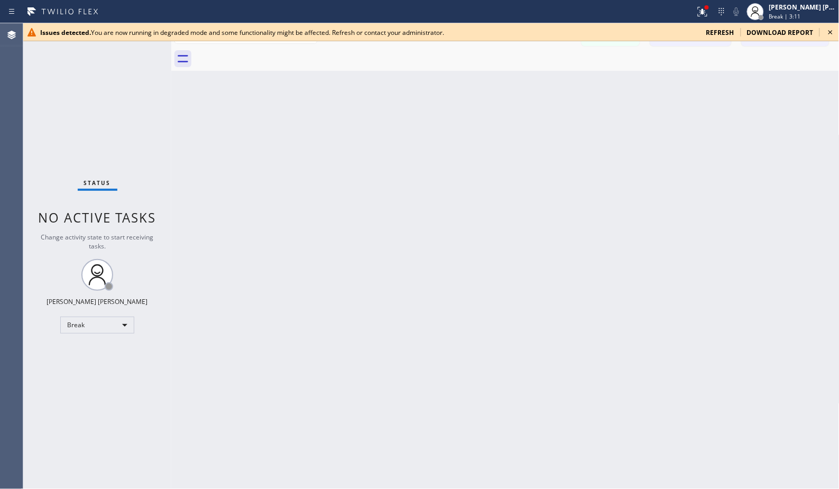
click at [570, 10] on div at bounding box center [347, 11] width 687 height 17
click
